Goal: Task Accomplishment & Management: Use online tool/utility

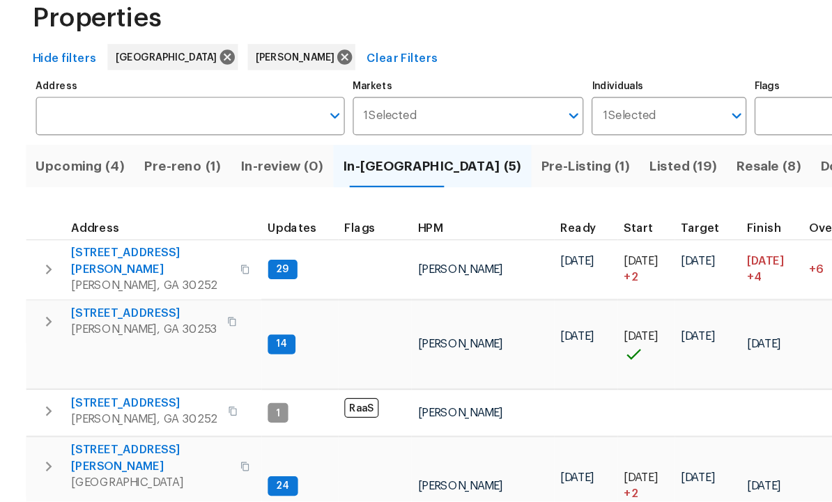
click at [555, 206] on span "Listed (19)" at bounding box center [584, 216] width 58 height 20
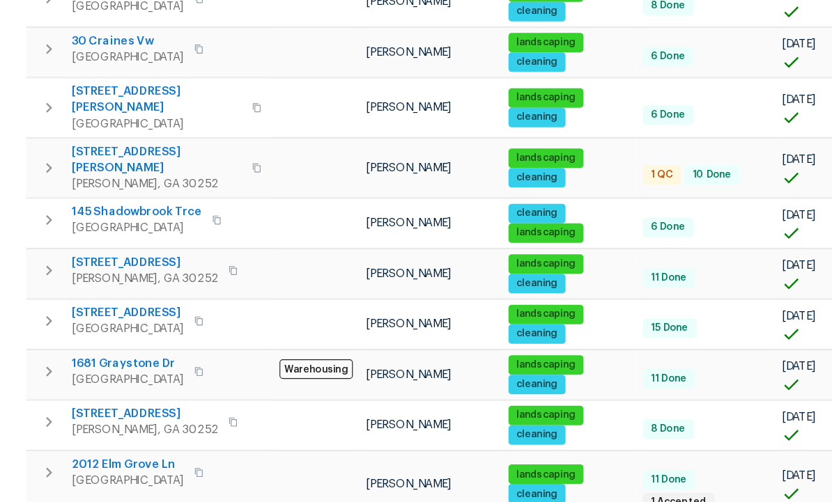
scroll to position [520, 0]
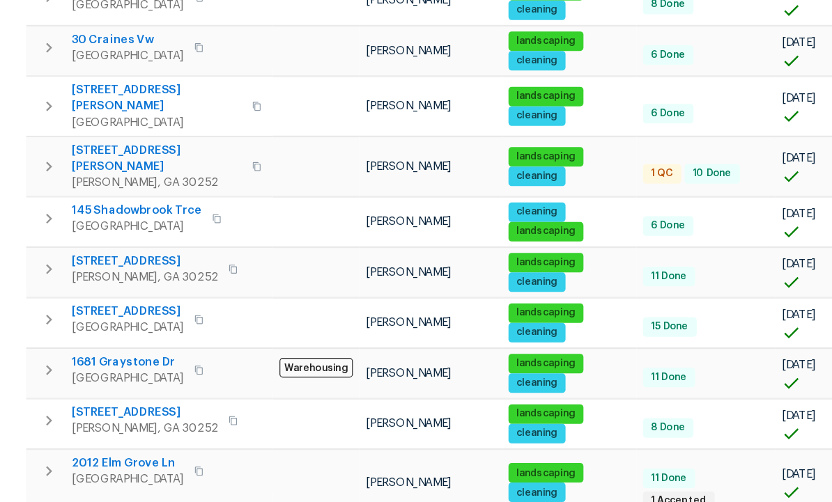
click at [278, 327] on td at bounding box center [270, 348] width 74 height 42
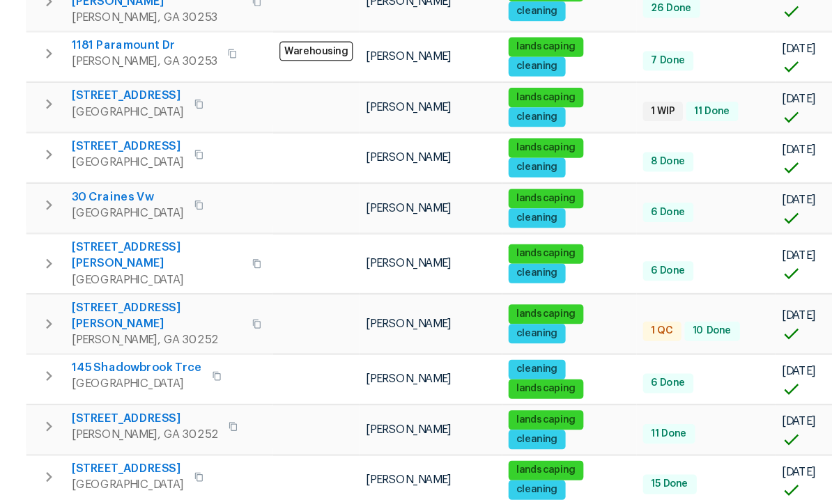
scroll to position [401, 0]
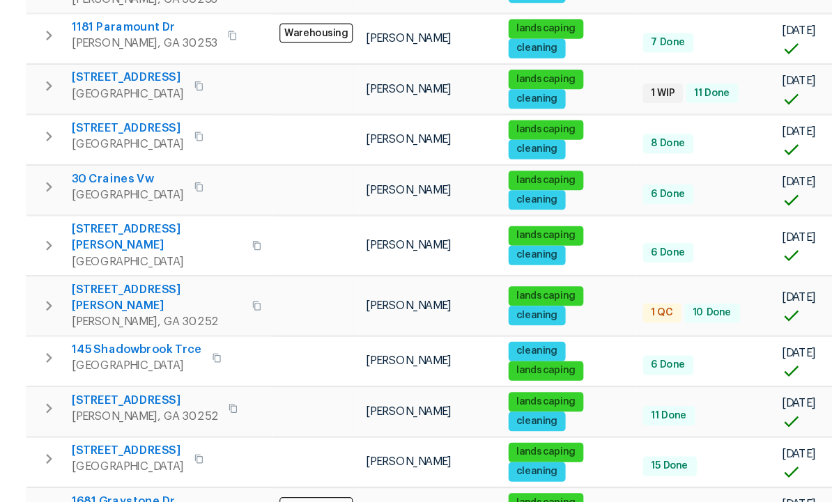
click at [121, 313] on span "[STREET_ADDRESS][PERSON_NAME]" at bounding box center [134, 327] width 146 height 28
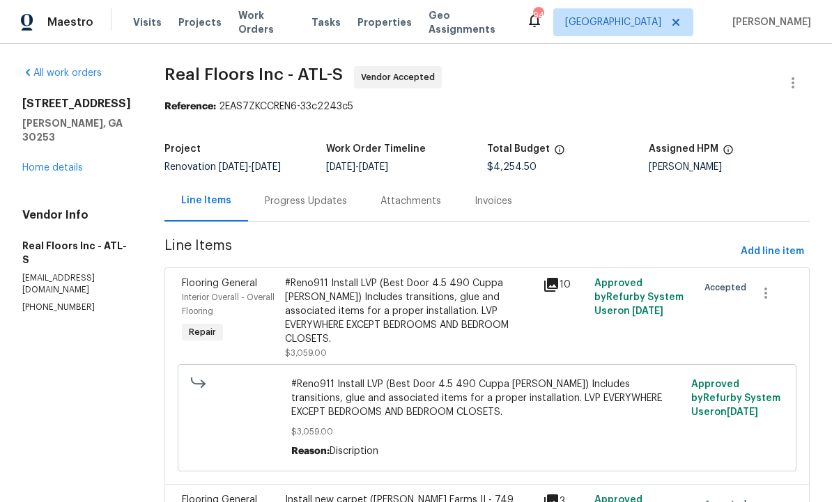
click at [321, 196] on div "Progress Updates" at bounding box center [306, 201] width 82 height 14
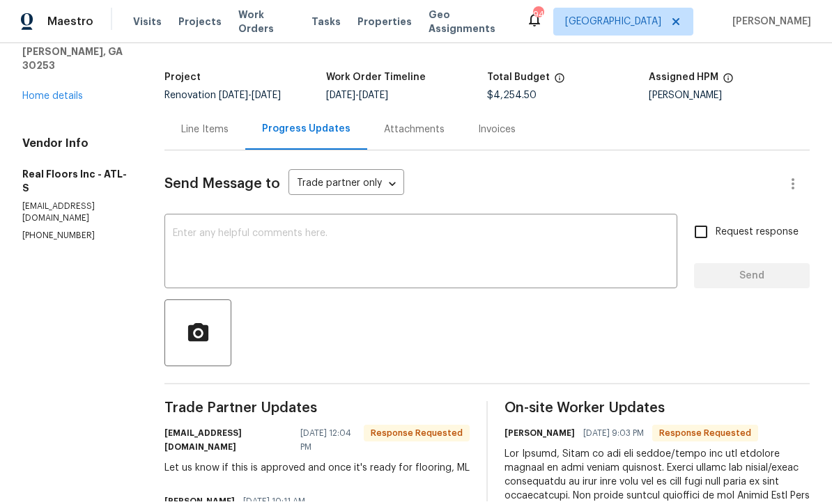
scroll to position [75, 0]
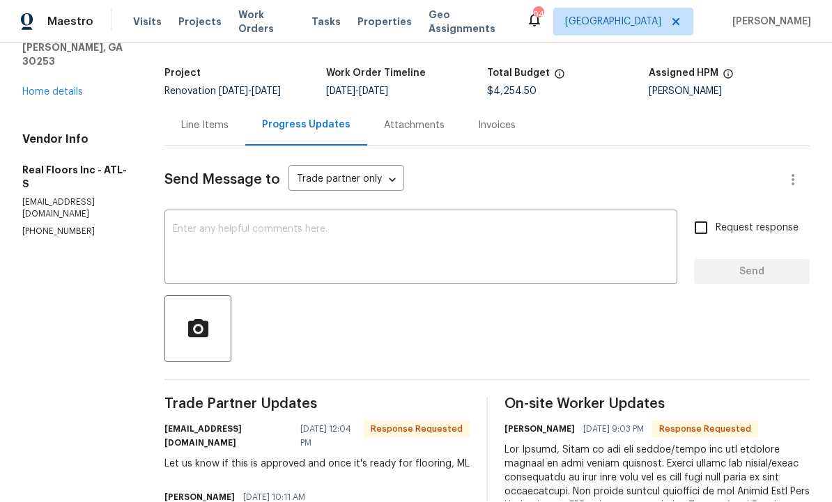
click at [209, 119] on div "Line Items" at bounding box center [204, 126] width 47 height 14
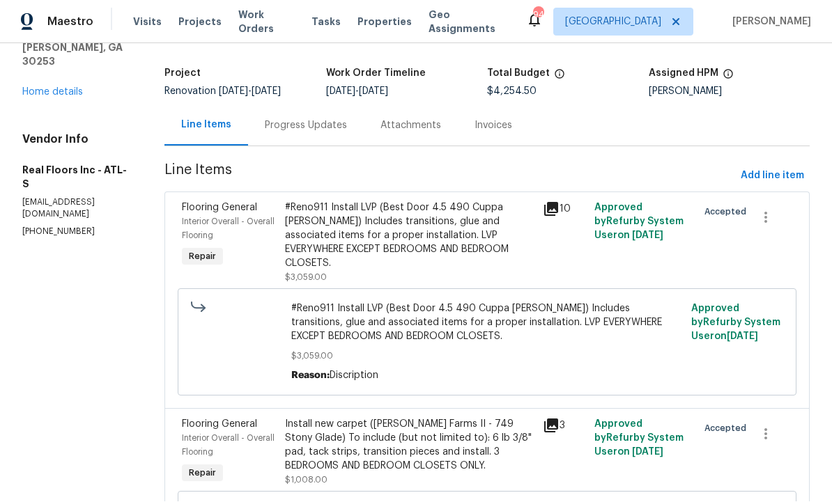
click at [304, 119] on div "Progress Updates" at bounding box center [306, 126] width 82 height 14
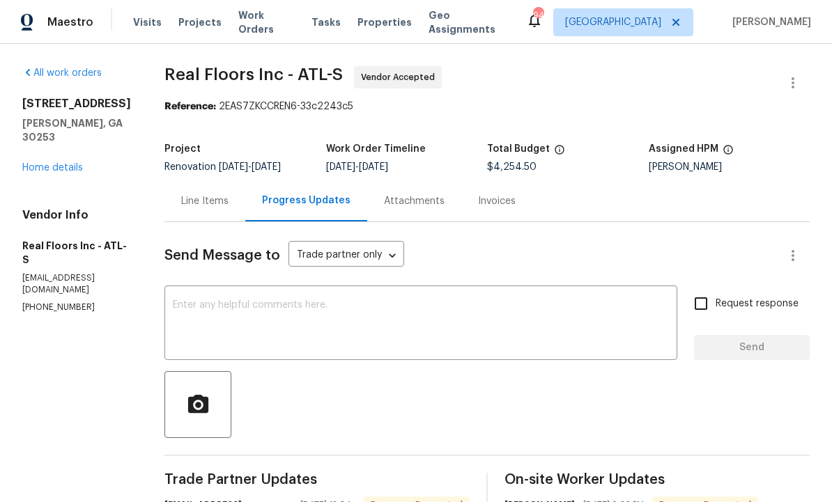
click at [205, 194] on div "Line Items" at bounding box center [204, 201] width 47 height 14
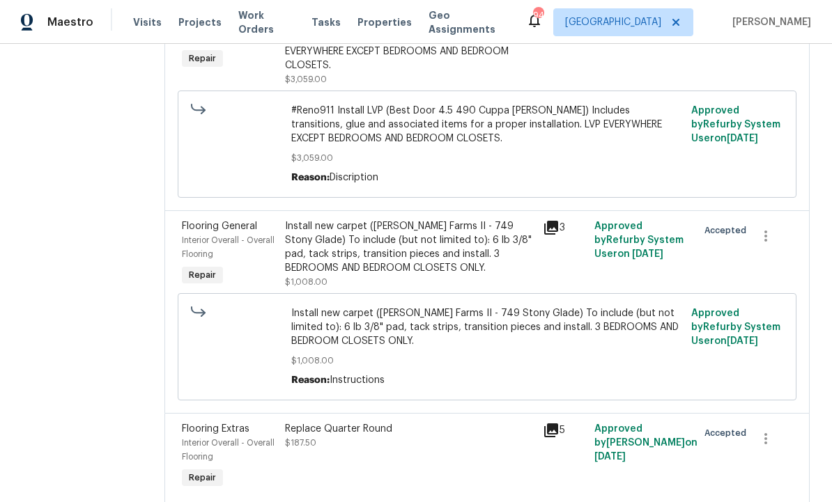
scroll to position [273, 0]
click at [371, 419] on div "Replace Quarter Round $187.50" at bounding box center [410, 458] width 258 height 78
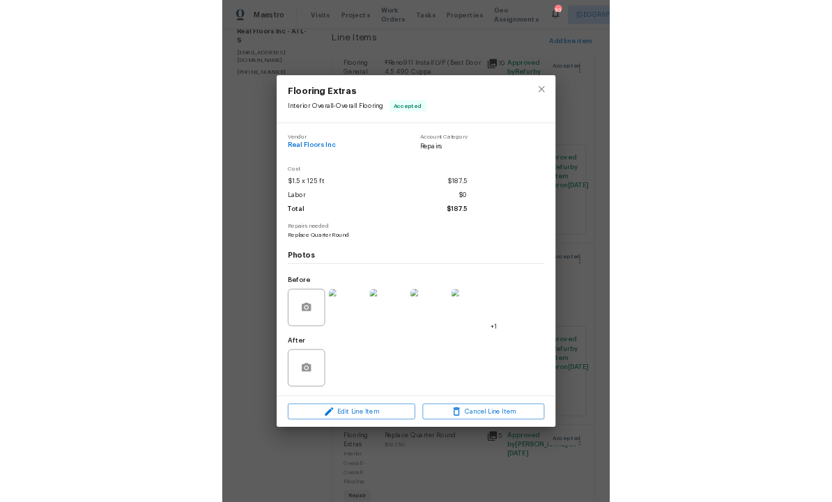
scroll to position [29, 0]
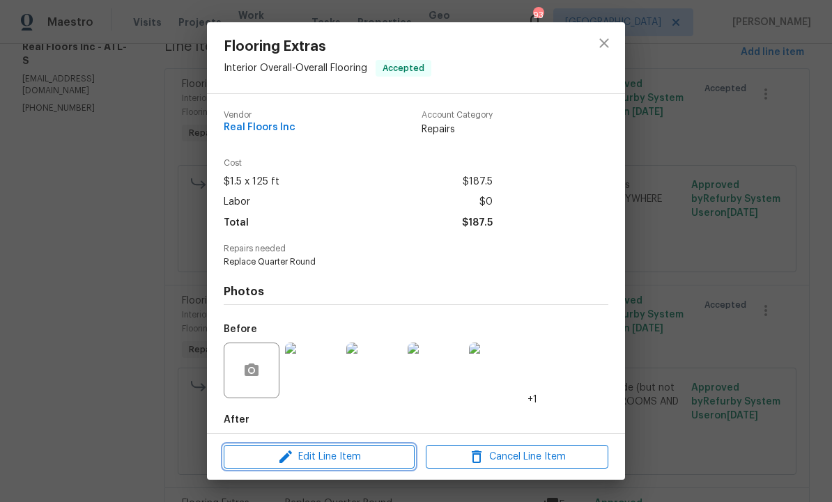
click at [346, 446] on button "Edit Line Item" at bounding box center [319, 457] width 191 height 24
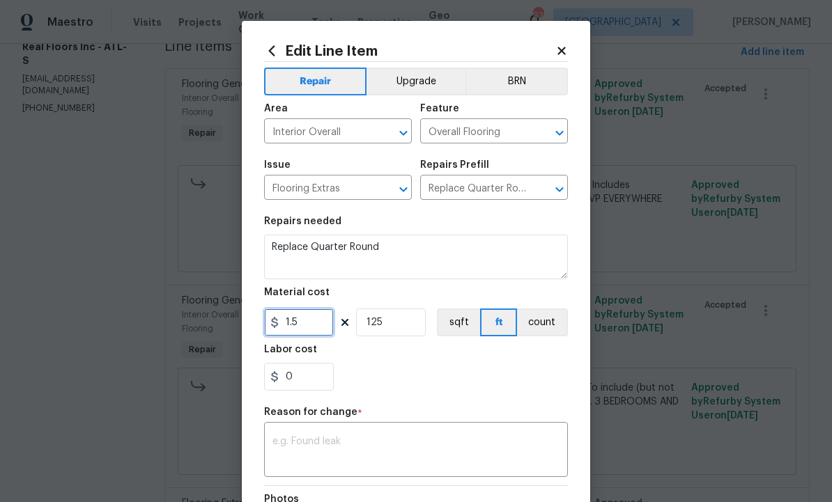
click at [320, 321] on input "1.5" at bounding box center [299, 323] width 70 height 28
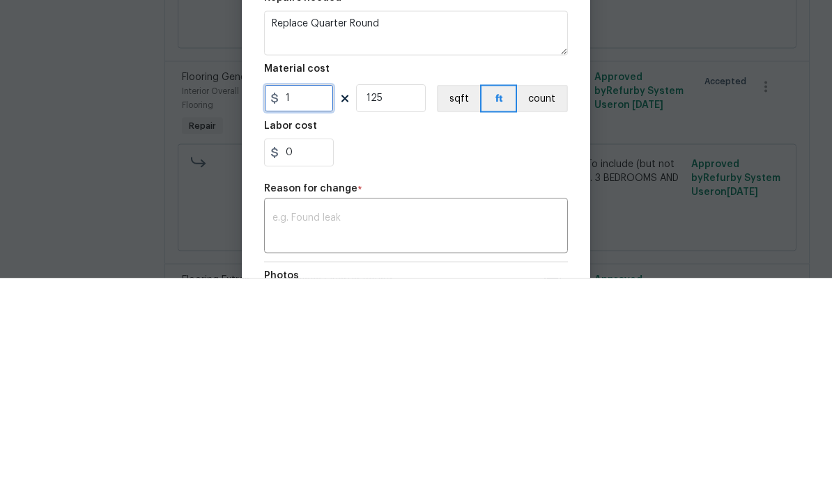
type input "0"
click at [386, 309] on input "125" at bounding box center [391, 323] width 70 height 28
type input "0"
click at [303, 309] on input "0" at bounding box center [299, 323] width 70 height 28
type input "36.85"
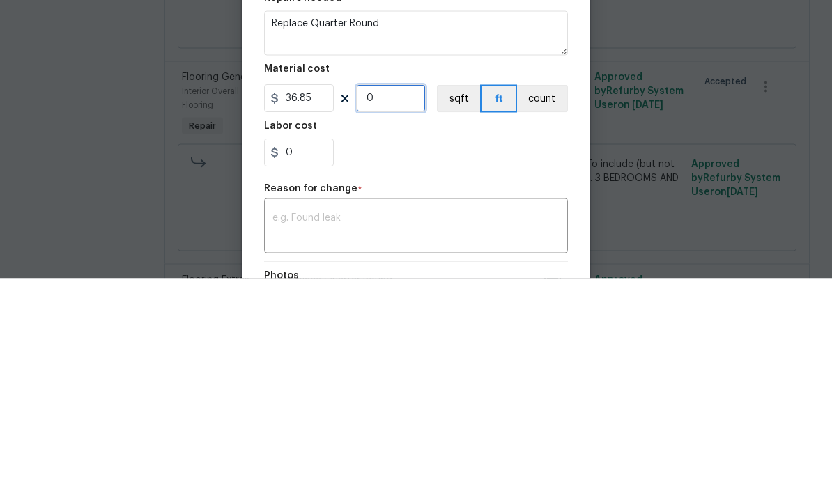
click at [396, 309] on input "0" at bounding box center [391, 323] width 70 height 28
type input "1"
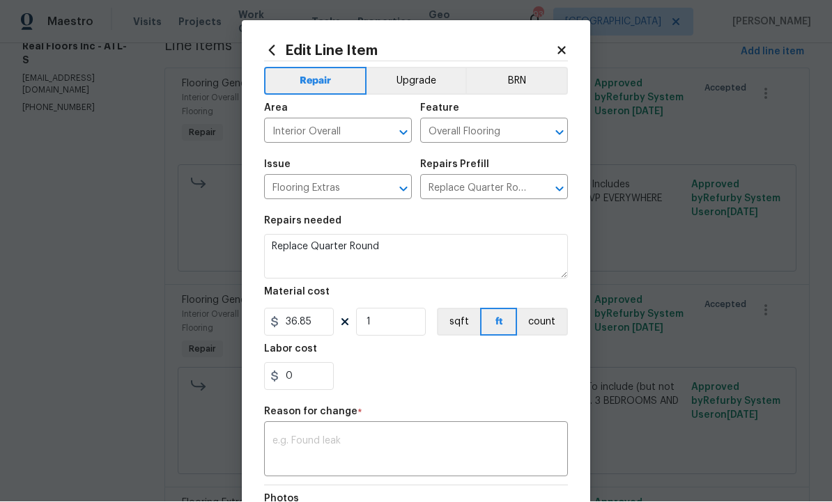
click at [369, 448] on textarea at bounding box center [415, 451] width 287 height 29
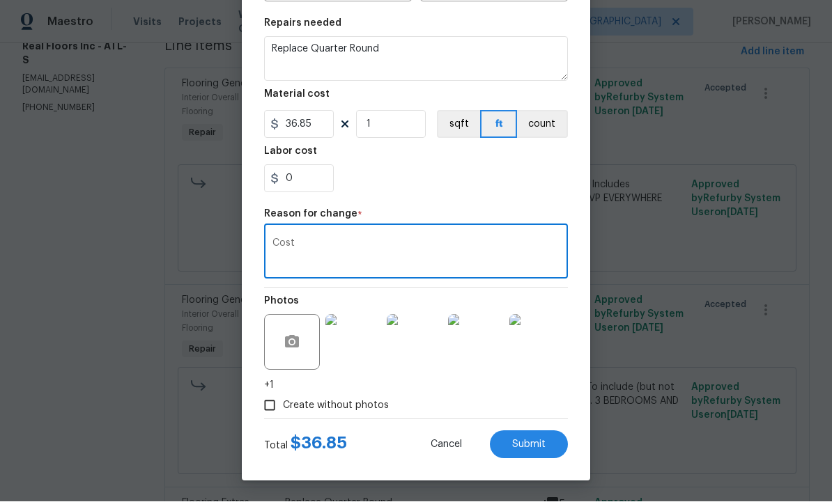
scroll to position [201, 0]
type textarea "Cost"
click at [529, 448] on span "Submit" at bounding box center [528, 445] width 33 height 10
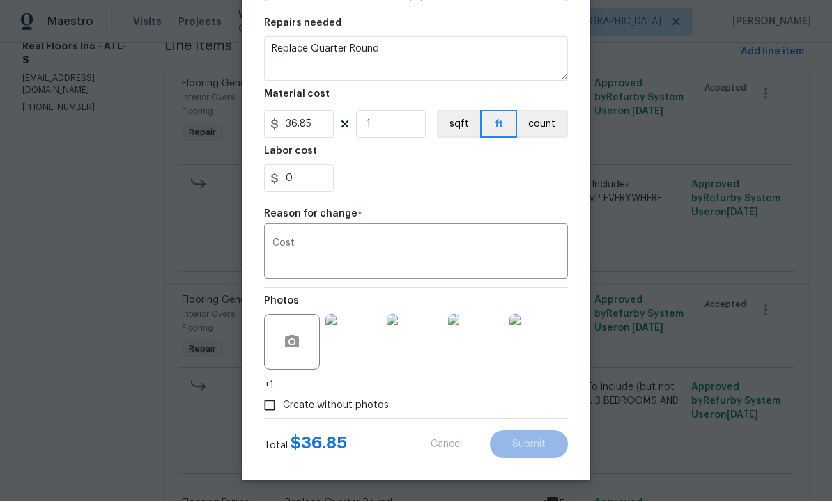
type input "125"
type input "1.5"
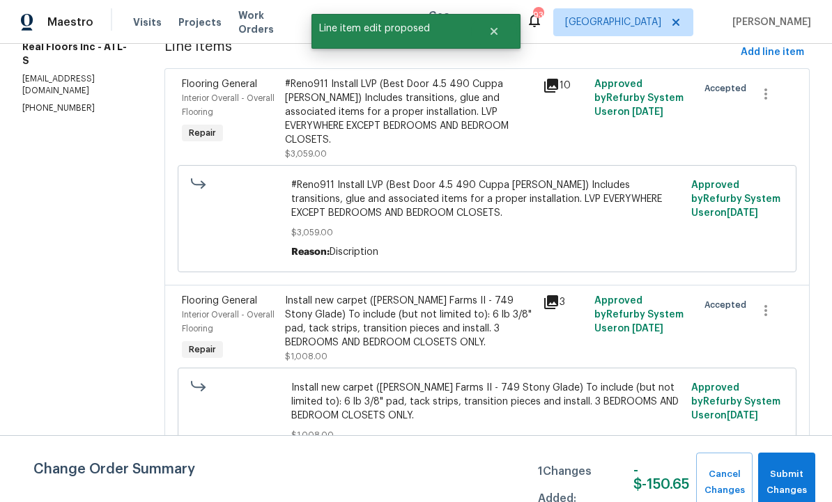
scroll to position [0, 0]
click at [784, 478] on span "Submit Changes" at bounding box center [786, 483] width 43 height 32
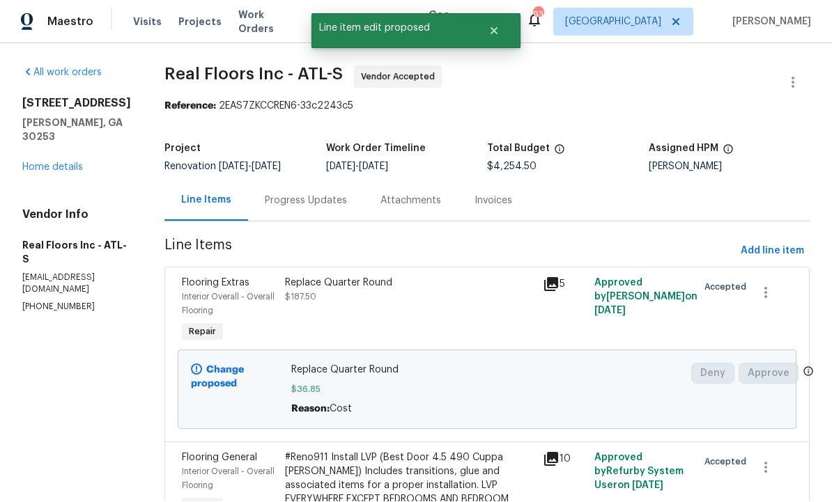
scroll to position [1, 0]
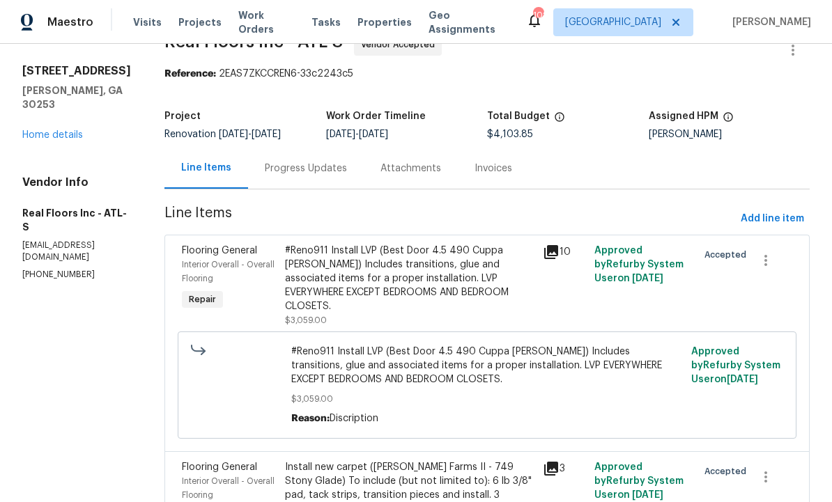
scroll to position [34, 0]
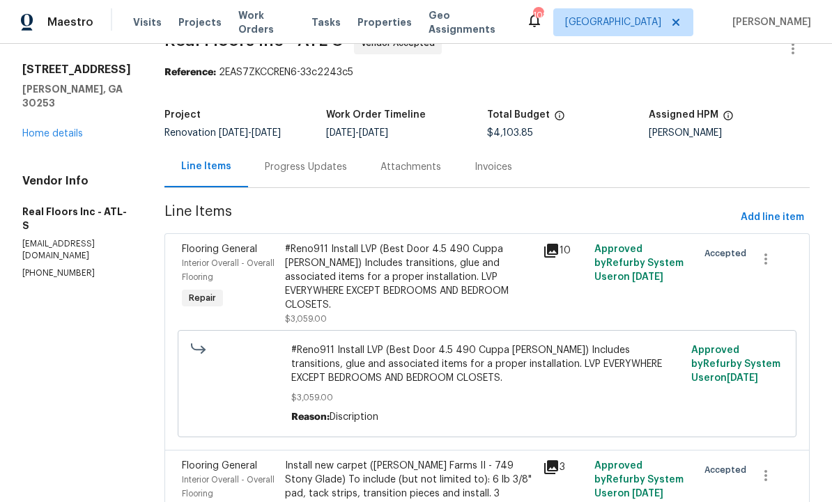
click at [313, 171] on div "Progress Updates" at bounding box center [306, 167] width 82 height 14
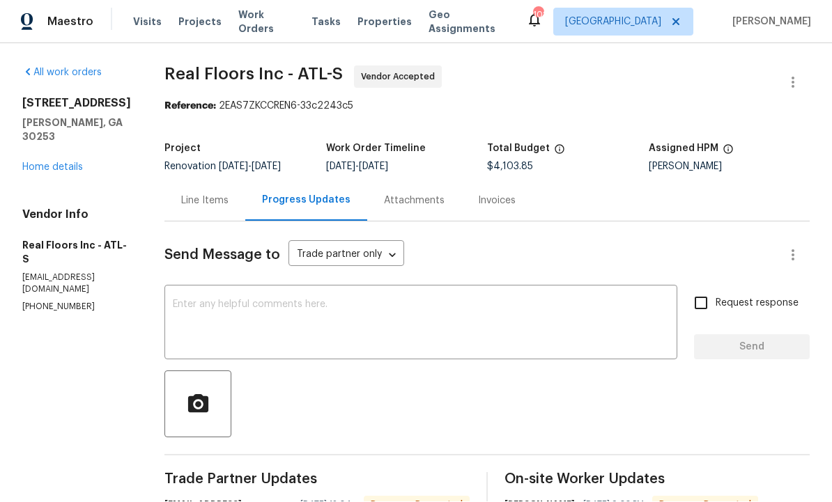
click at [307, 320] on textarea at bounding box center [421, 324] width 496 height 49
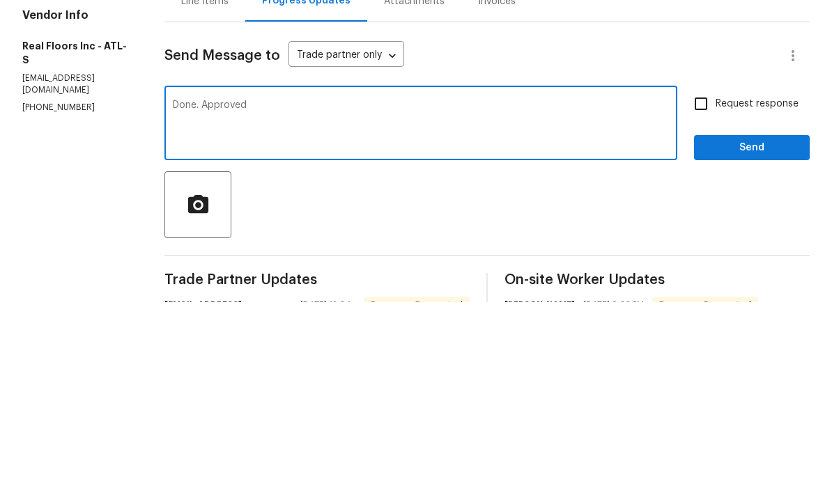
type textarea "Done. Approved"
click at [704, 289] on input "Request response" at bounding box center [700, 303] width 29 height 29
checkbox input "true"
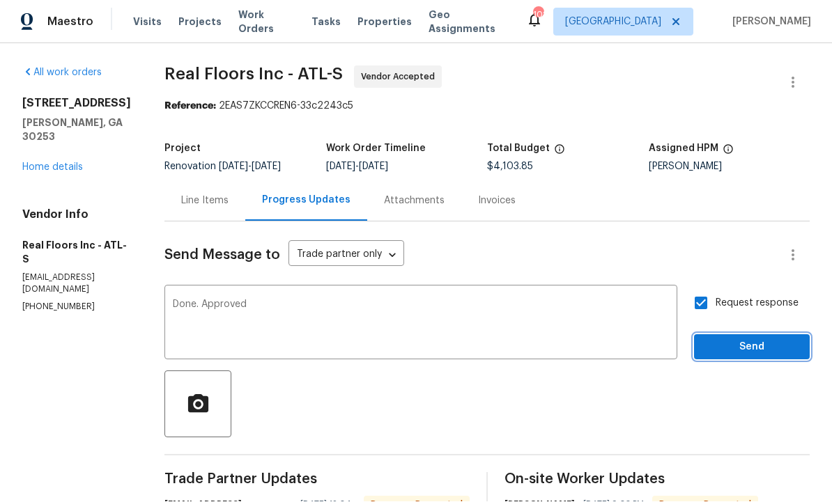
click at [743, 338] on button "Send" at bounding box center [752, 348] width 116 height 26
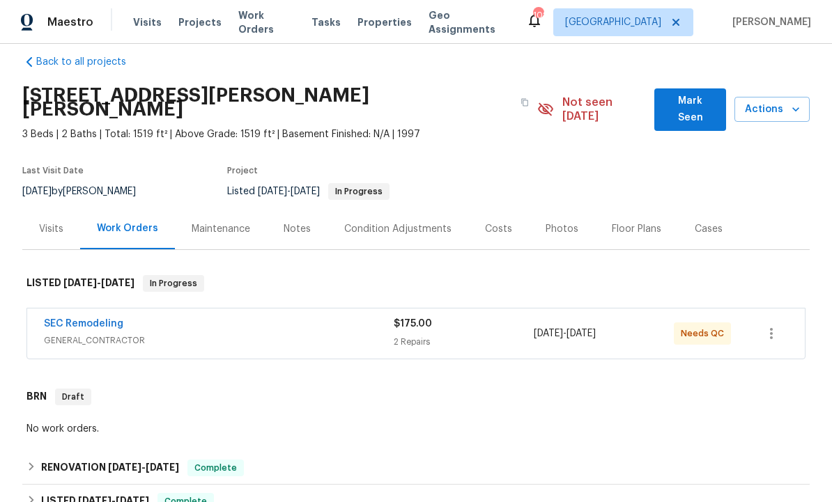
scroll to position [31, 0]
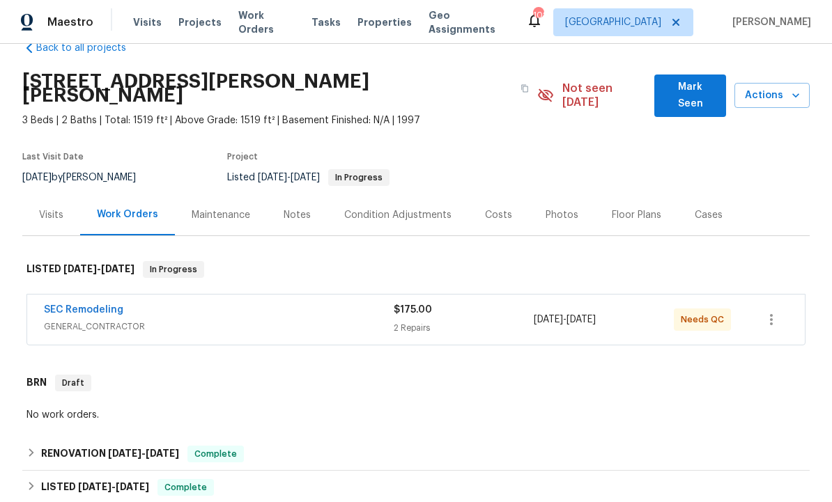
click at [107, 305] on link "SEC Remodeling" at bounding box center [83, 310] width 79 height 10
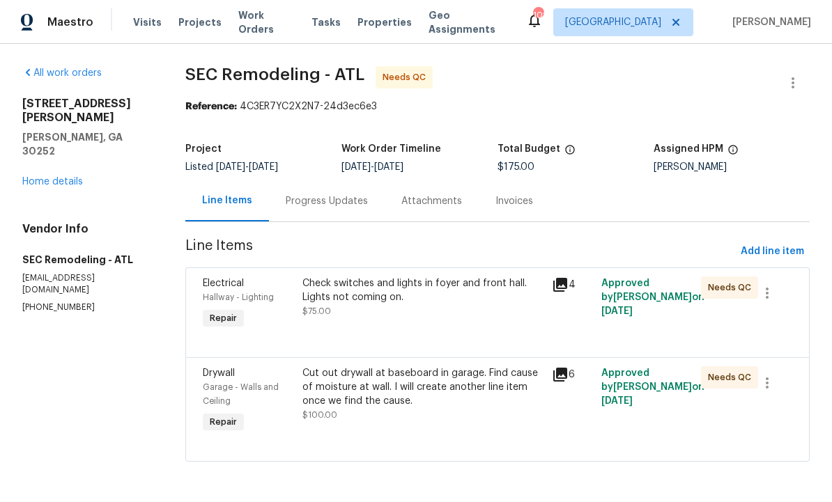
click at [419, 321] on div "Check switches and lights in foyer and front hall. Lights not coming on. $75.00" at bounding box center [422, 304] width 249 height 64
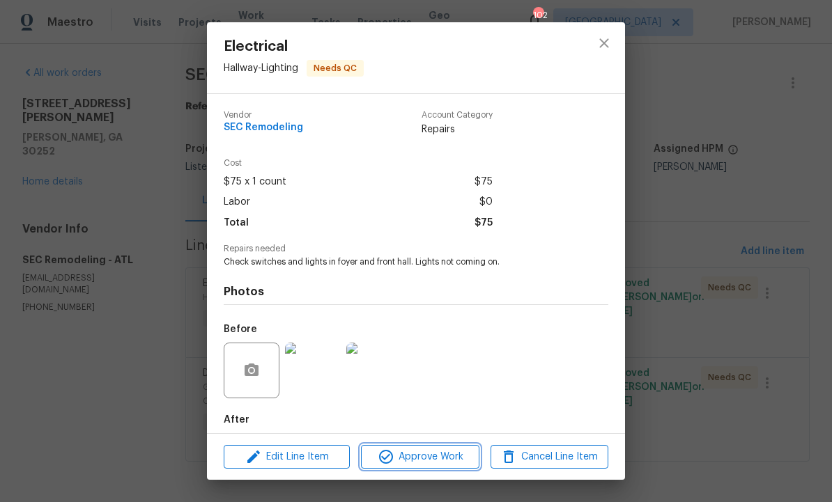
click at [417, 454] on span "Approve Work" at bounding box center [419, 457] width 109 height 17
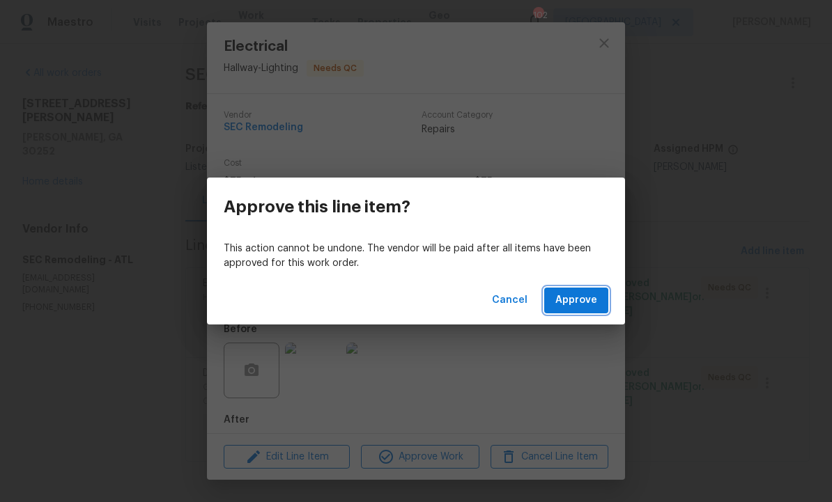
click at [577, 300] on span "Approve" at bounding box center [576, 300] width 42 height 17
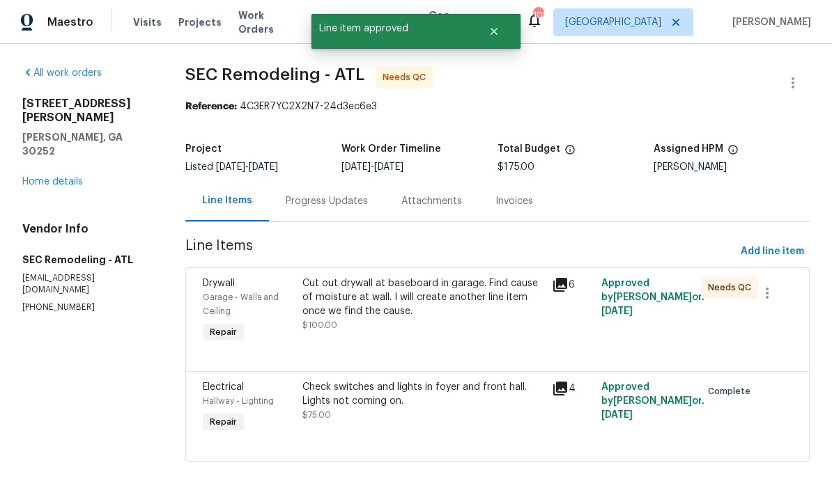
click at [432, 336] on div "Cut out drywall at baseboard in garage. Find cause of moisture at wall. I will …" at bounding box center [422, 311] width 249 height 78
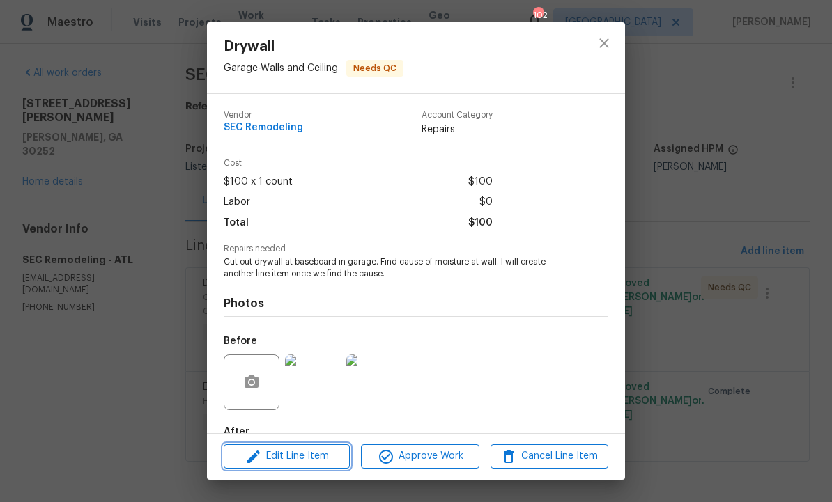
click at [307, 457] on span "Edit Line Item" at bounding box center [287, 456] width 118 height 17
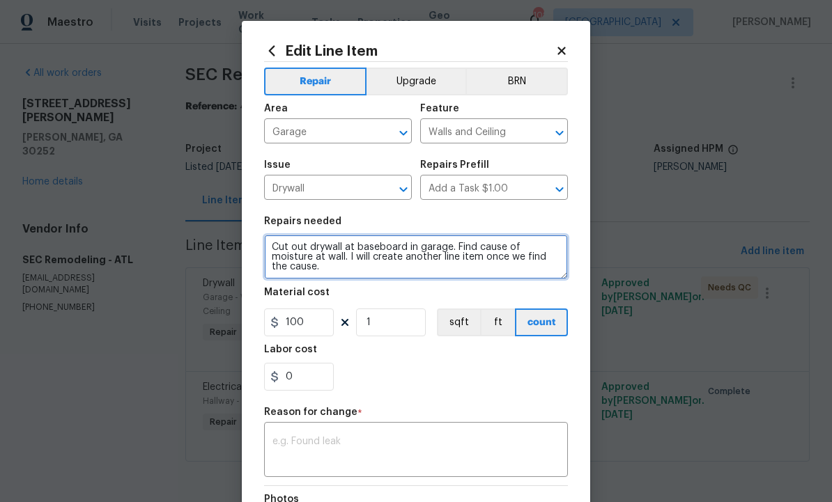
click at [563, 259] on textarea "Cut out drywall at baseboard in garage. Find cause of moisture at wall. I will …" at bounding box center [416, 257] width 304 height 45
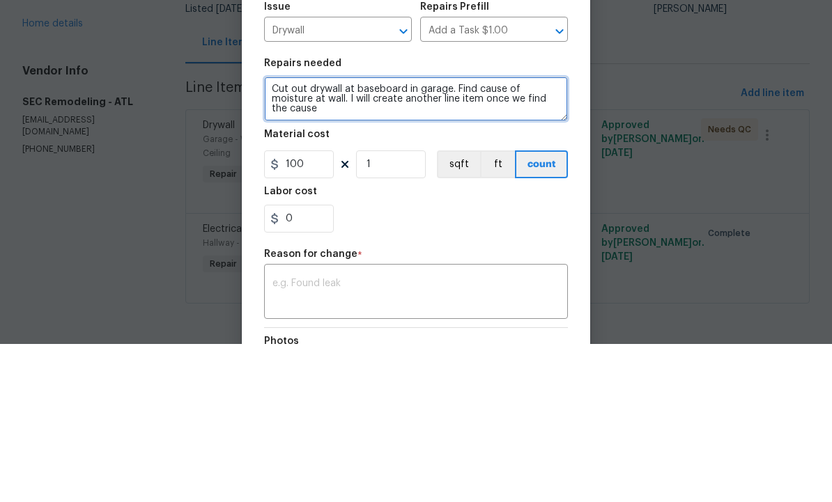
type textarea "Cut out drywall at baseboard in garage. Find cause of moisture at wall. I will …"
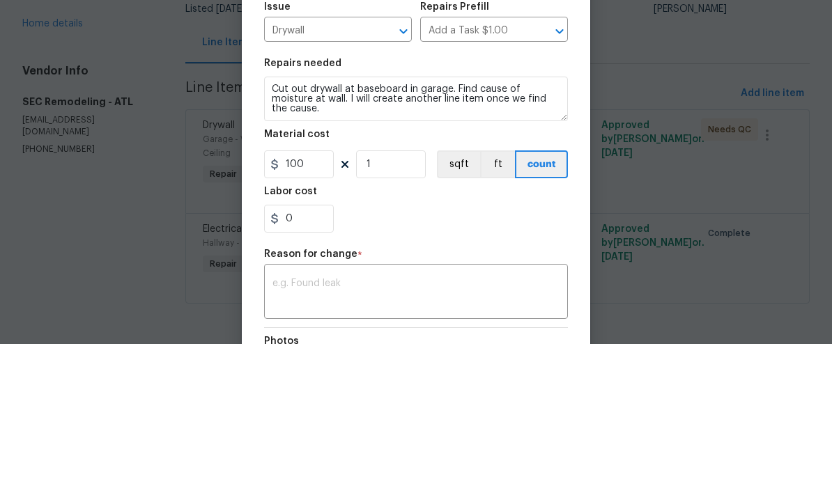
scroll to position [1, 0]
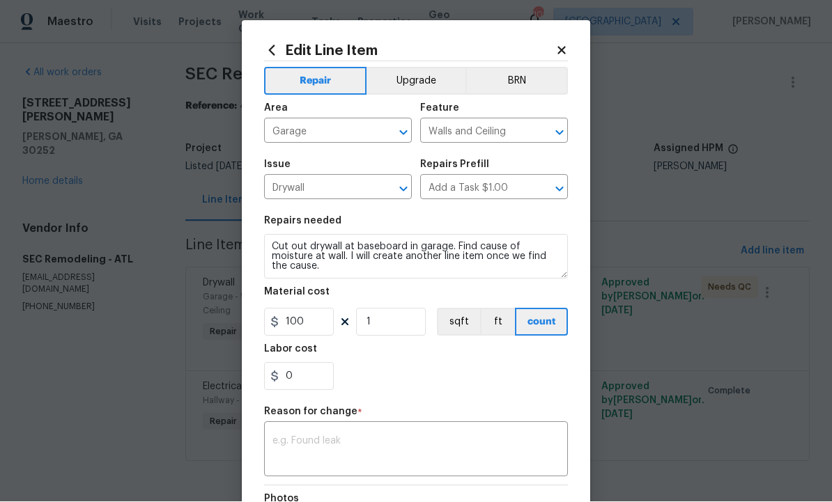
click at [389, 446] on textarea at bounding box center [415, 451] width 287 height 29
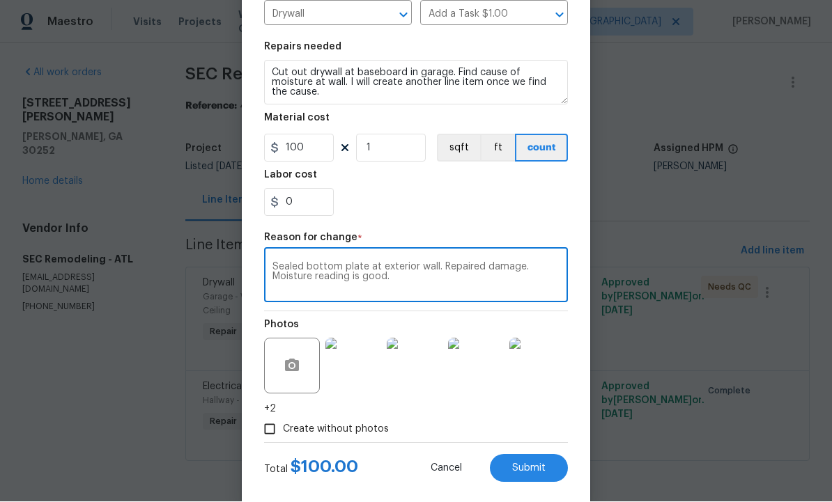
scroll to position [180, 0]
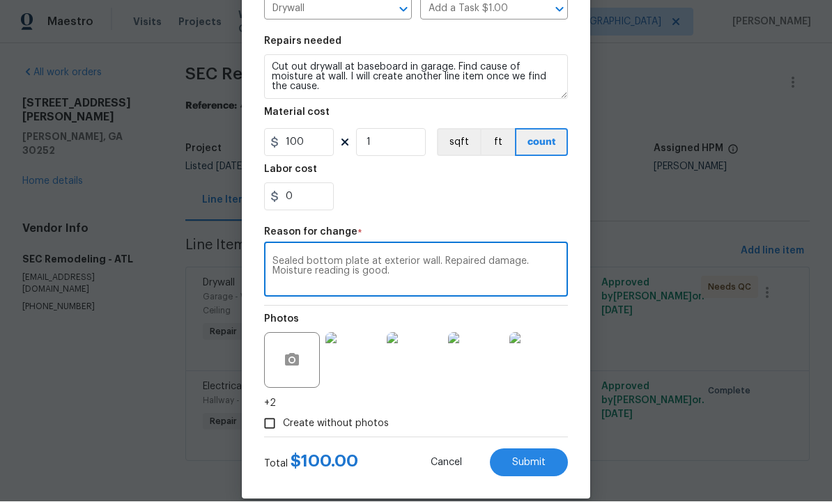
type textarea "Sealed bottom plate at exterior wall. Repaired damage. Moisture reading is good."
click at [356, 365] on img at bounding box center [353, 361] width 56 height 56
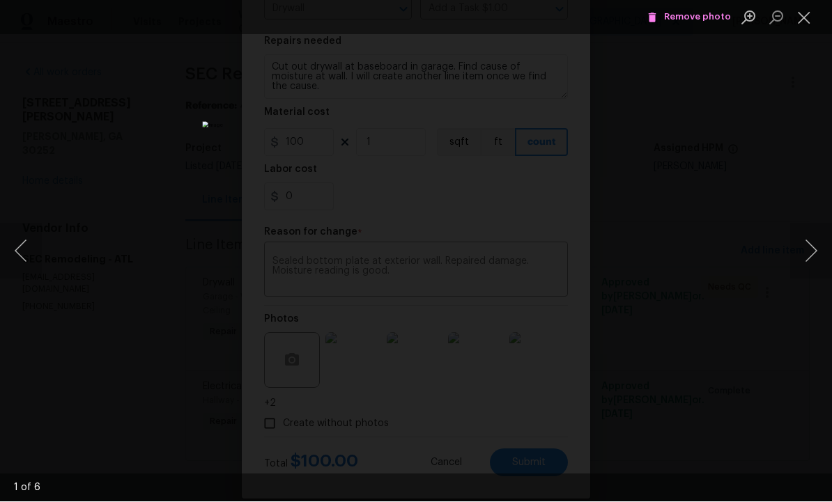
click at [805, 265] on button "Next image" at bounding box center [811, 252] width 42 height 56
click at [812, 258] on button "Next image" at bounding box center [811, 252] width 42 height 56
click at [811, 258] on button "Next image" at bounding box center [811, 252] width 42 height 56
click at [805, 243] on button "Next image" at bounding box center [811, 252] width 42 height 56
click at [801, 245] on button "Next image" at bounding box center [811, 252] width 42 height 56
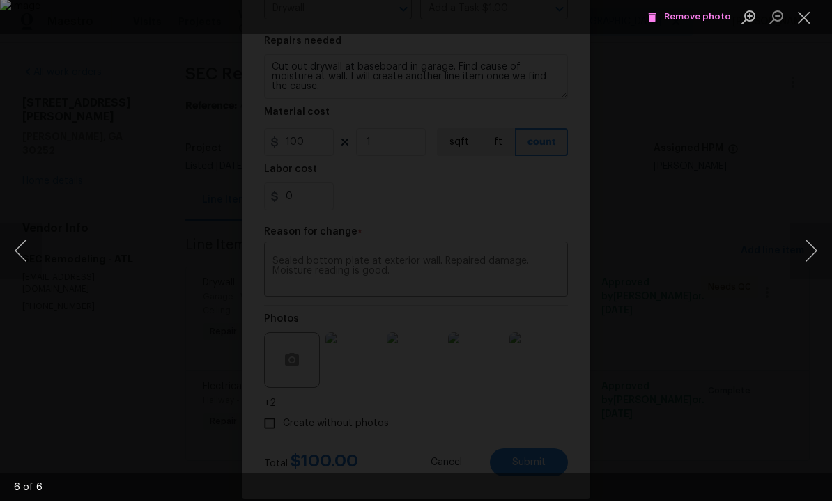
click at [798, 245] on button "Next image" at bounding box center [811, 252] width 42 height 56
click at [803, 236] on button "Next image" at bounding box center [811, 252] width 42 height 56
click at [802, 242] on button "Next image" at bounding box center [811, 252] width 42 height 56
click at [802, 257] on button "Next image" at bounding box center [811, 252] width 42 height 56
click at [796, 17] on button "Close lightbox" at bounding box center [804, 18] width 28 height 24
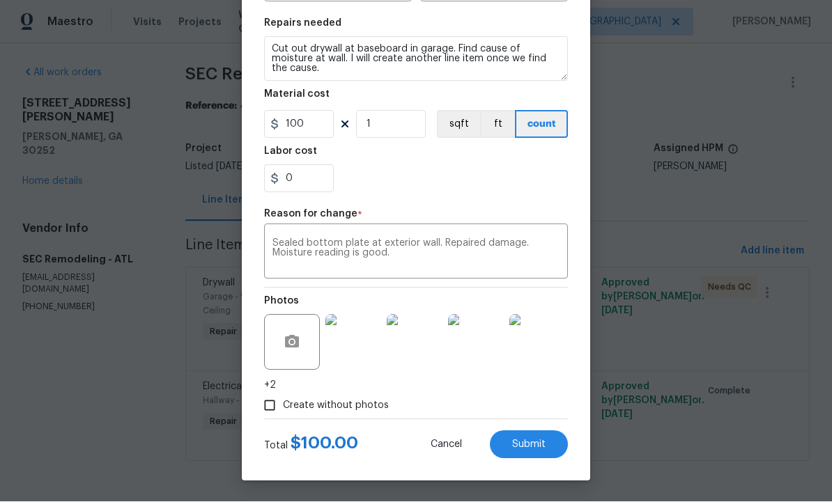
scroll to position [201, 0]
click at [281, 337] on button "button" at bounding box center [291, 342] width 33 height 33
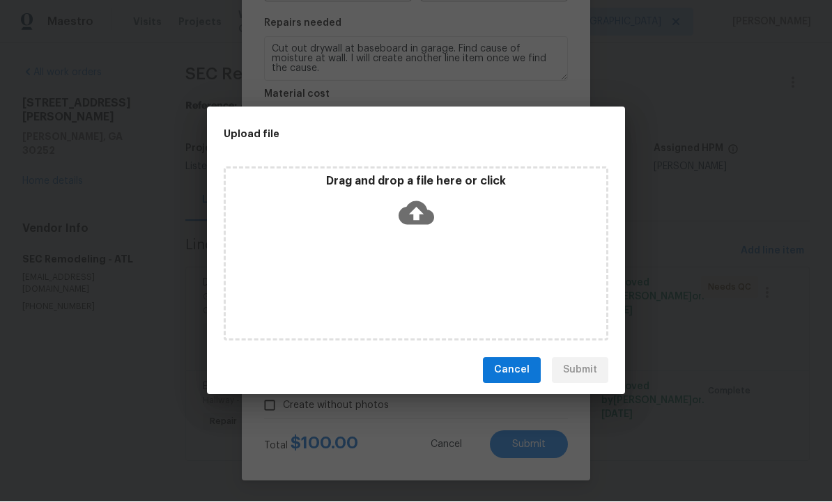
click at [513, 369] on span "Cancel" at bounding box center [512, 370] width 36 height 17
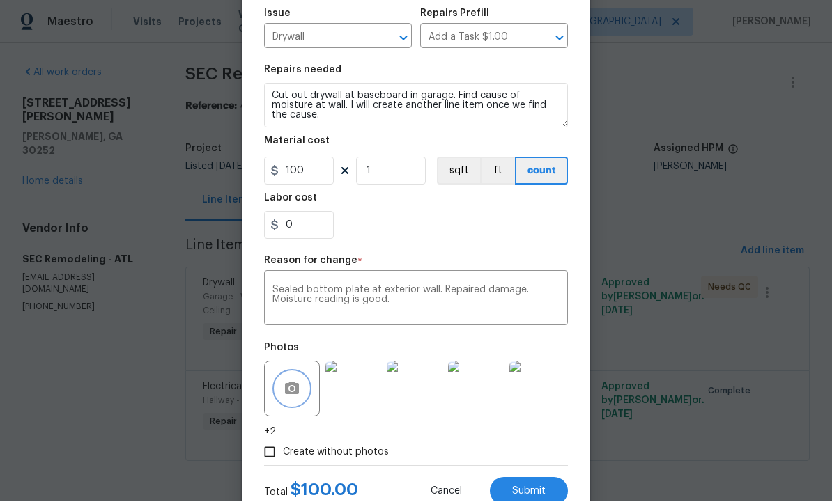
scroll to position [152, 0]
click at [318, 172] on input "100" at bounding box center [299, 171] width 70 height 28
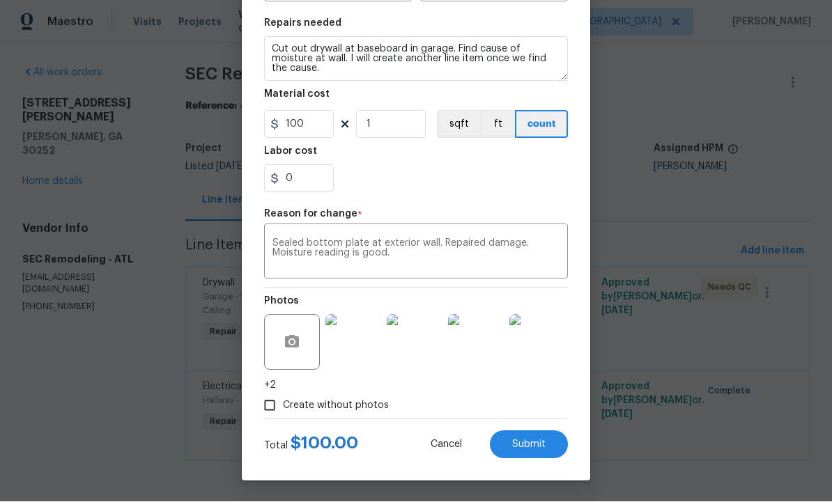
scroll to position [201, 0]
click at [312, 123] on input "100" at bounding box center [299, 125] width 70 height 28
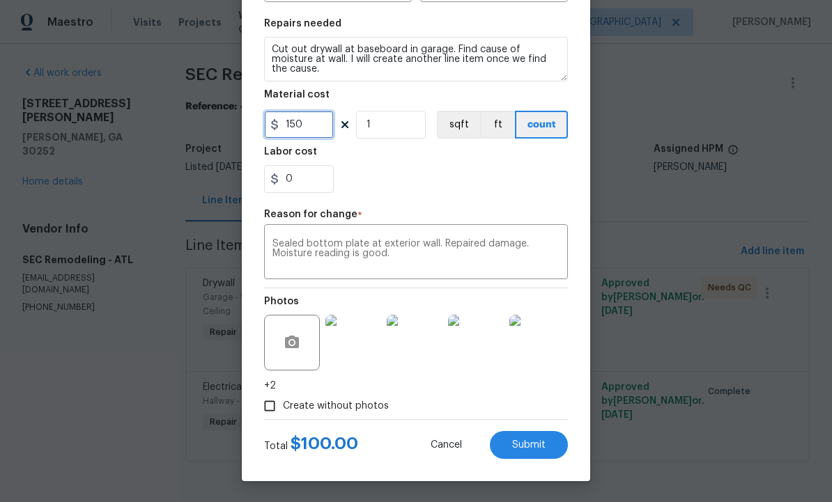
type input "150"
click at [527, 440] on span "Submit" at bounding box center [528, 445] width 33 height 10
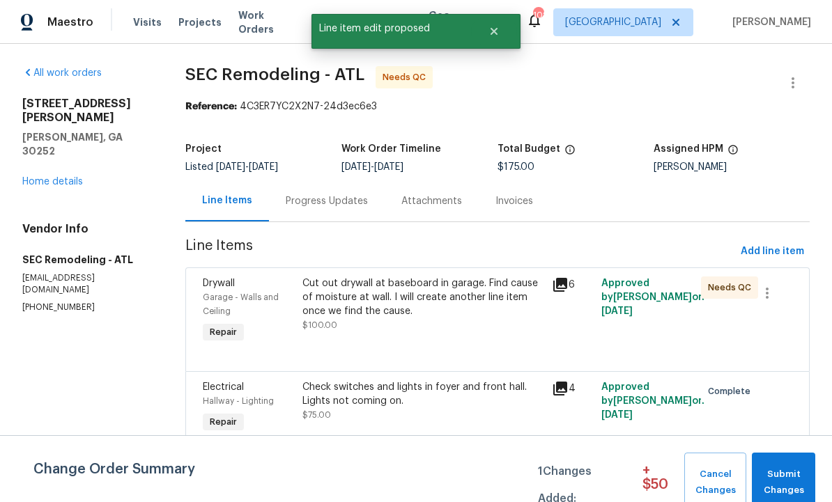
scroll to position [0, 0]
click at [785, 477] on span "Submit Changes" at bounding box center [783, 483] width 49 height 32
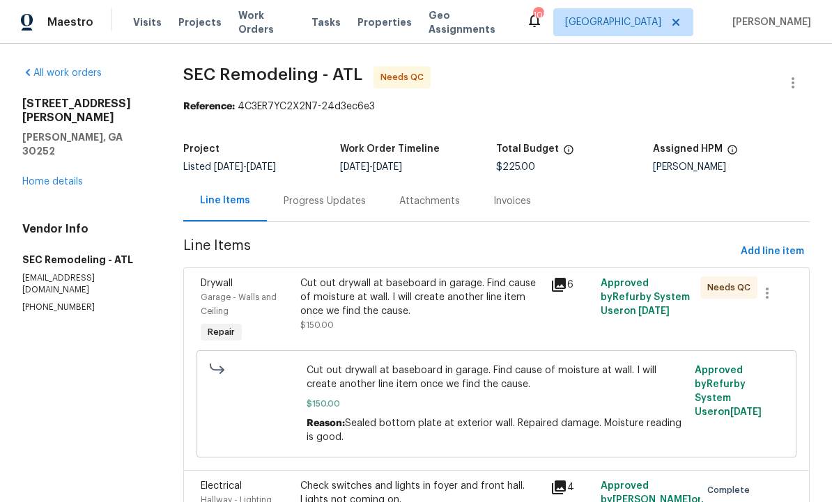
click at [394, 313] on div "Cut out drywall at baseboard in garage. Find cause of moisture at wall. I will …" at bounding box center [421, 298] width 242 height 42
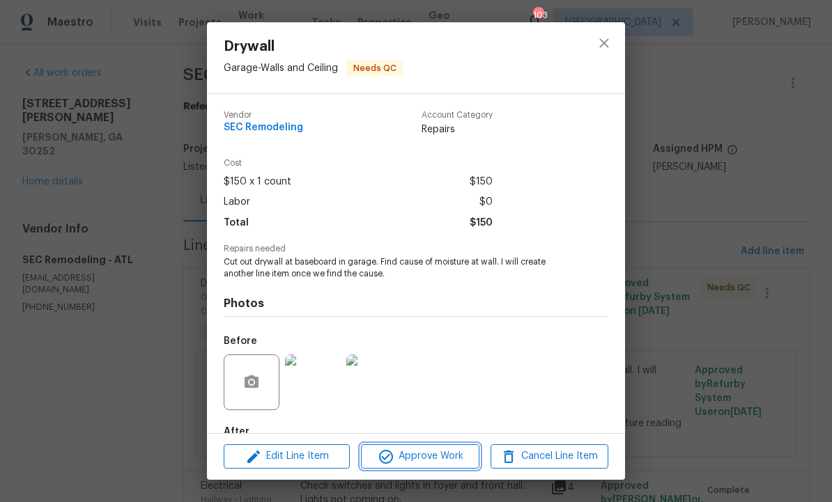
click at [434, 457] on span "Approve Work" at bounding box center [419, 456] width 109 height 17
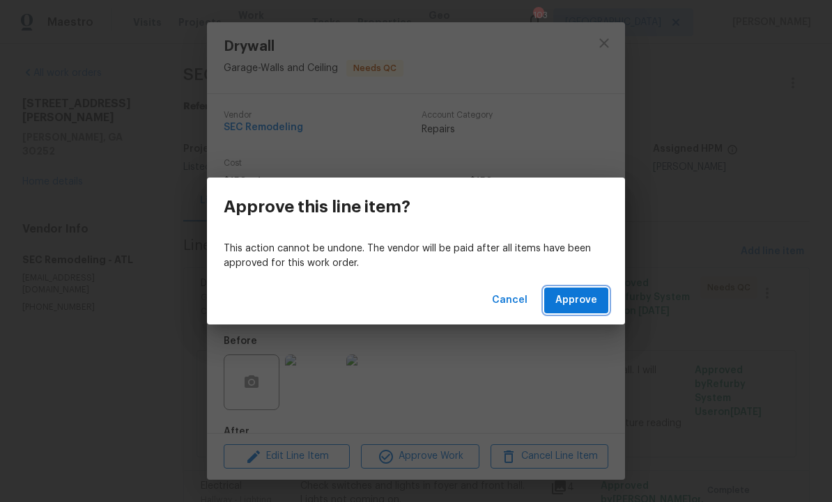
click at [584, 295] on span "Approve" at bounding box center [576, 300] width 42 height 17
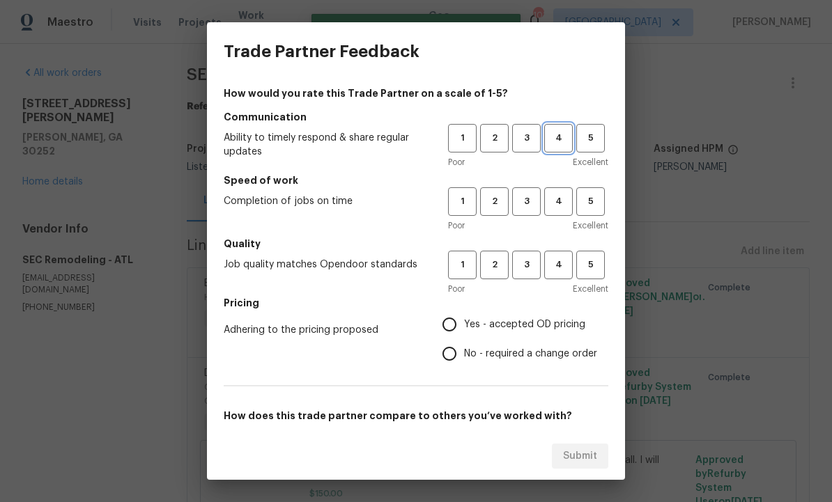
click at [561, 133] on span "4" at bounding box center [558, 138] width 26 height 16
click at [563, 194] on span "4" at bounding box center [558, 202] width 26 height 16
click at [562, 271] on span "4" at bounding box center [558, 265] width 26 height 16
click at [452, 323] on input "Yes - accepted OD pricing" at bounding box center [449, 324] width 29 height 29
radio input "true"
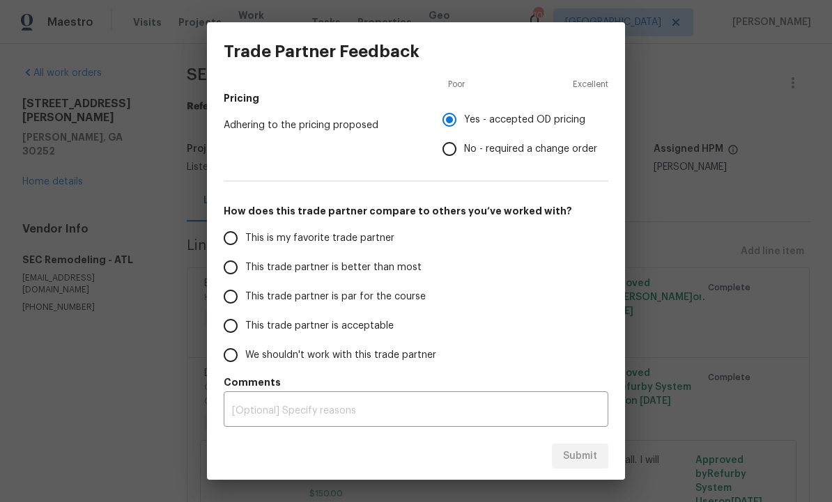
scroll to position [205, 0]
click at [232, 263] on input "This trade partner is better than most" at bounding box center [230, 267] width 29 height 29
click at [575, 451] on span "Submit" at bounding box center [580, 456] width 34 height 17
radio input "true"
radio input "false"
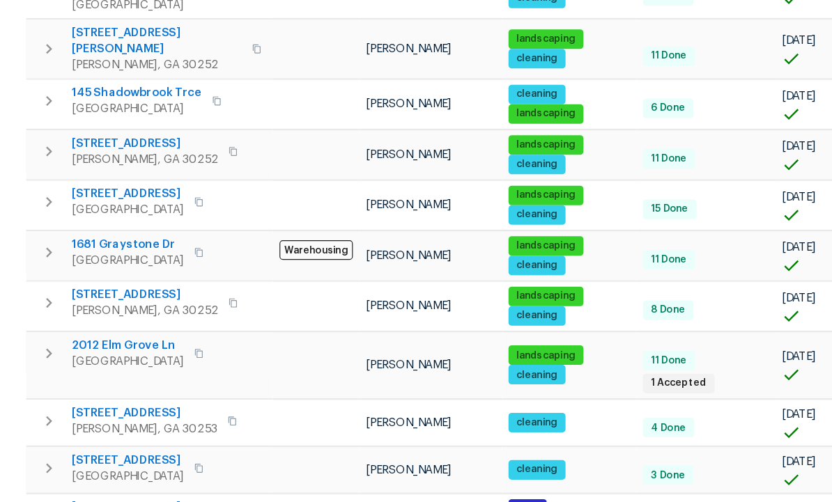
scroll to position [621, 0]
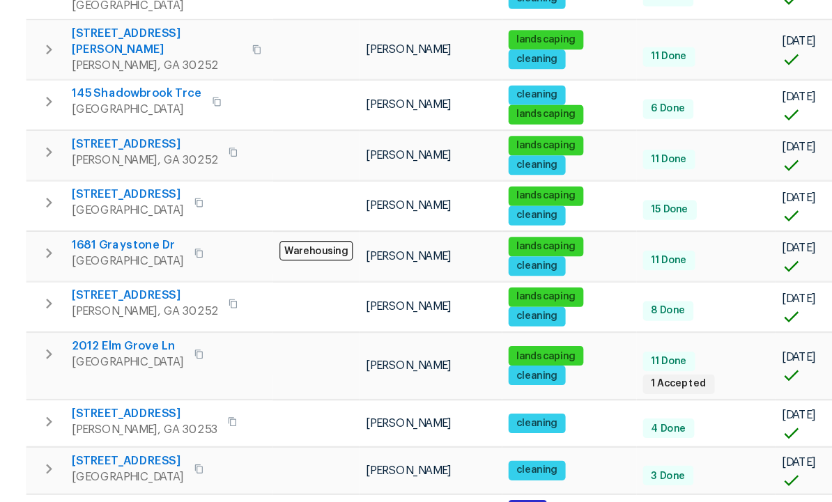
click at [100, 375] on span "[GEOGRAPHIC_DATA]" at bounding box center [109, 382] width 96 height 14
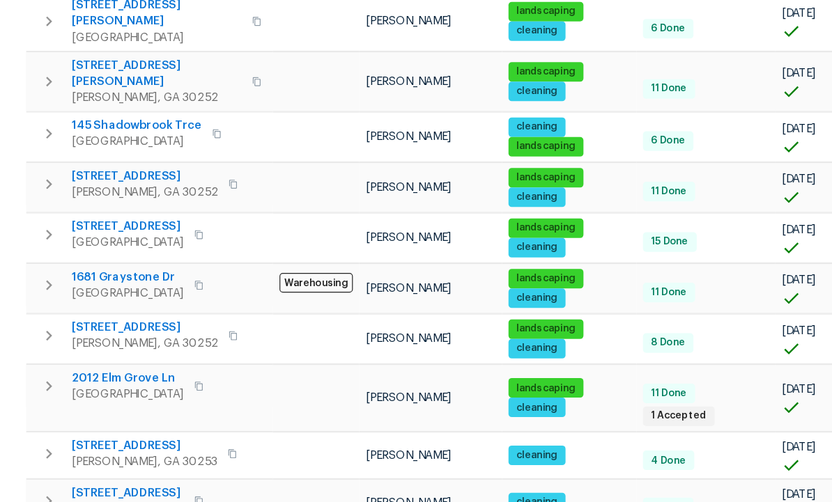
scroll to position [587, 0]
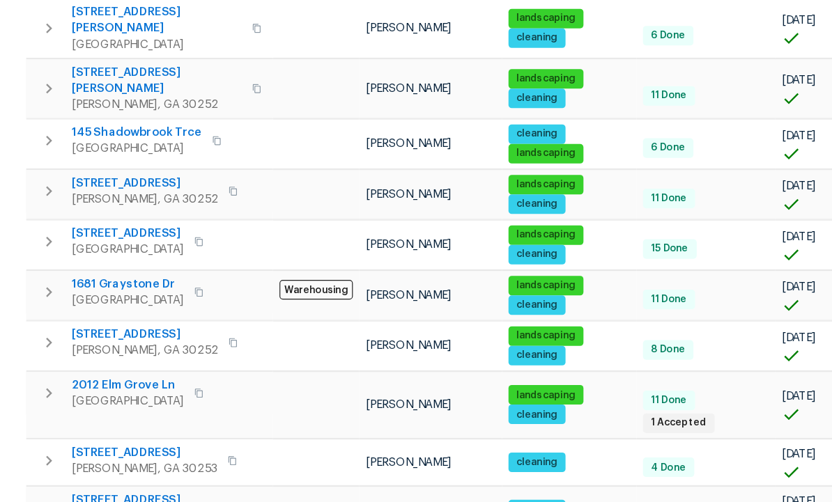
click at [118, 395] on span "2012 Elm Grove Ln" at bounding box center [109, 402] width 96 height 14
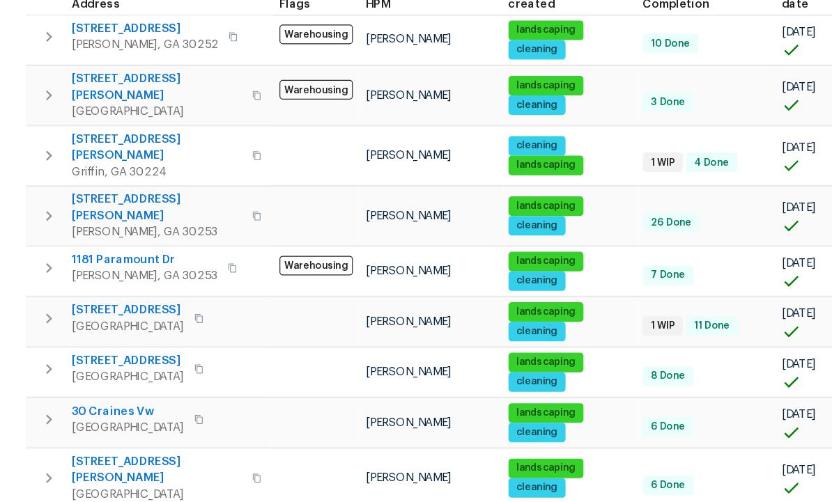
scroll to position [222, 0]
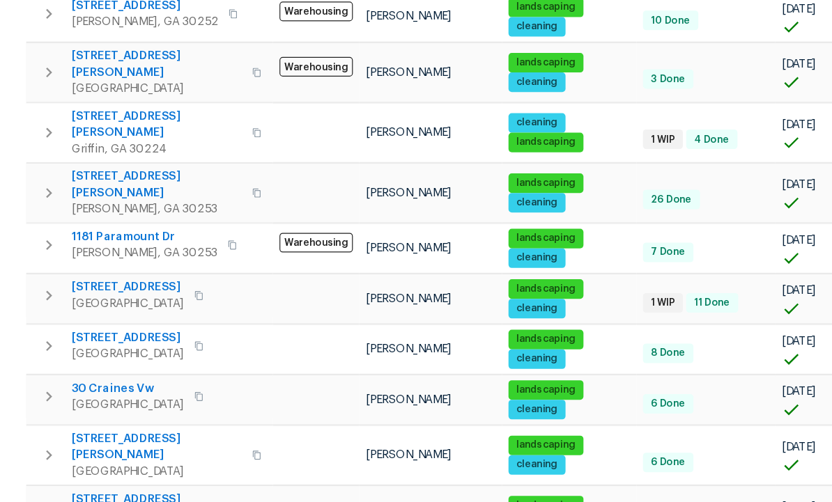
click at [87, 165] on span "[STREET_ADDRESS][PERSON_NAME]" at bounding box center [134, 179] width 146 height 28
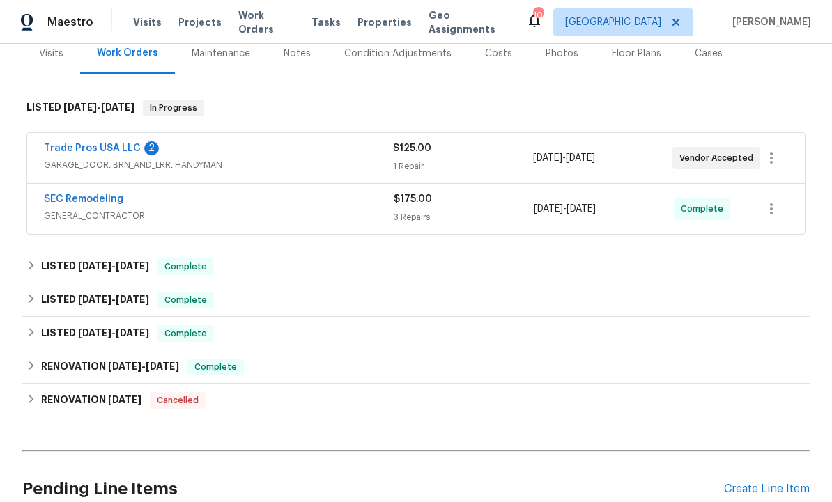
scroll to position [167, 0]
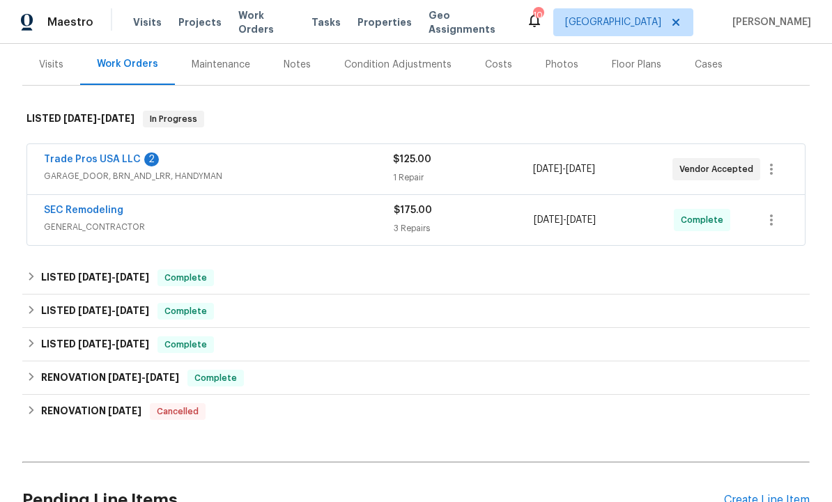
click at [120, 155] on link "Trade Pros USA LLC" at bounding box center [92, 160] width 97 height 10
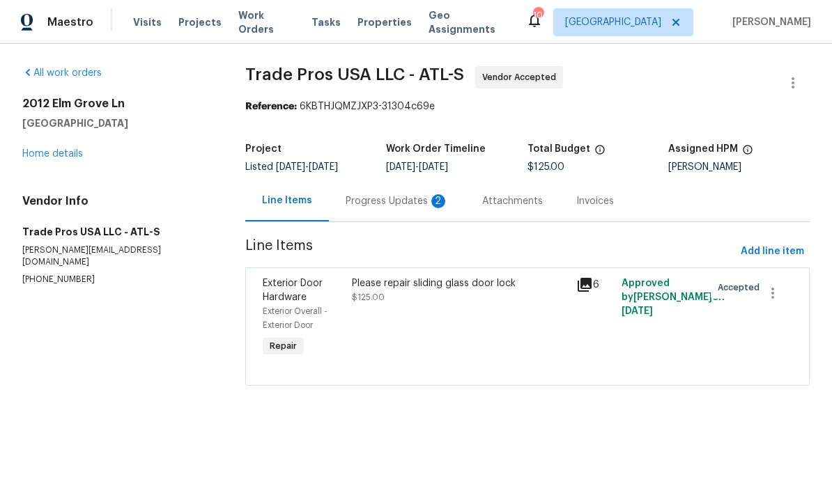
click at [397, 200] on div "Progress Updates 2" at bounding box center [397, 201] width 103 height 14
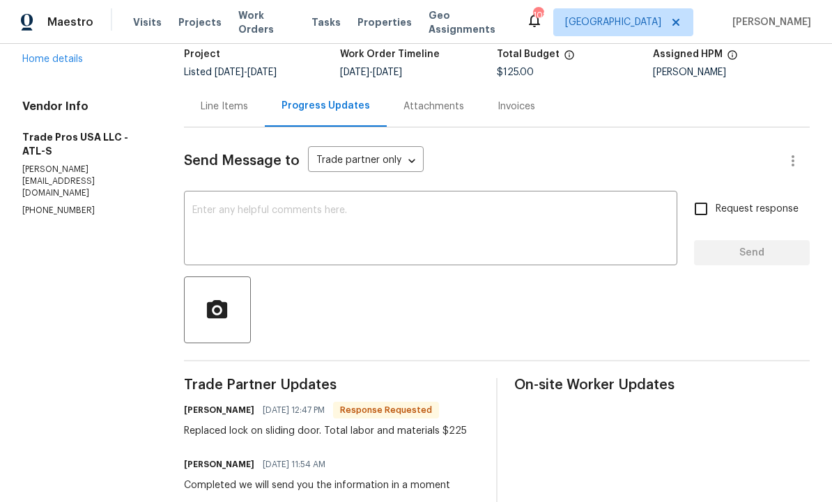
scroll to position [89, 0]
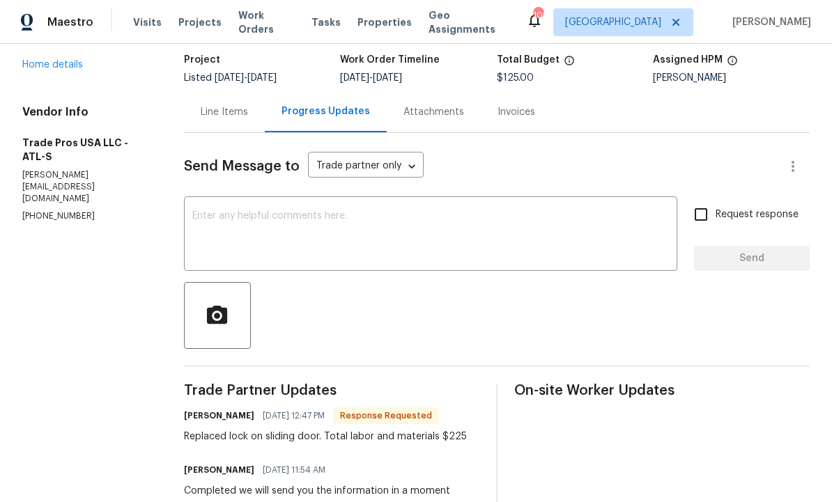
click at [228, 107] on div "Line Items" at bounding box center [224, 112] width 47 height 14
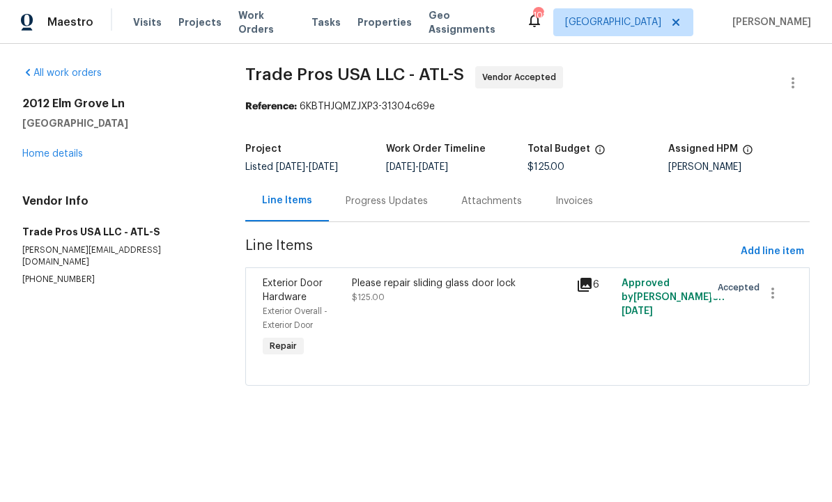
click at [428, 322] on div "Please repair sliding glass door lock $125.00" at bounding box center [460, 318] width 224 height 92
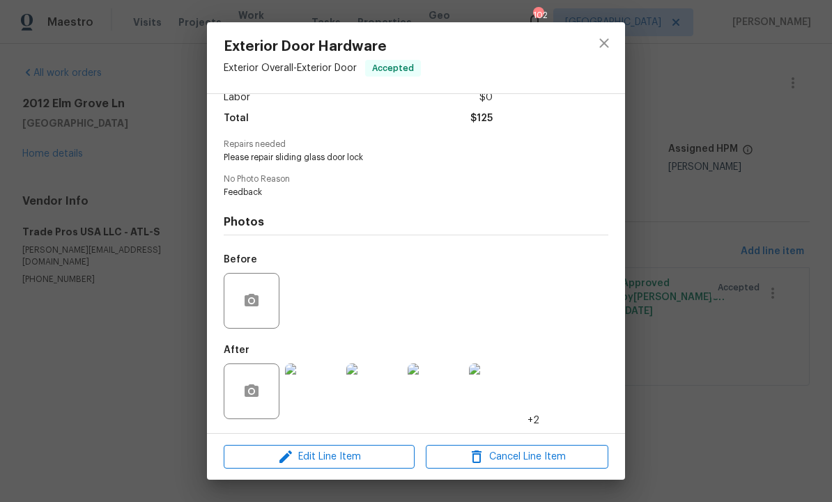
scroll to position [108, 0]
click at [311, 384] on img at bounding box center [313, 392] width 56 height 56
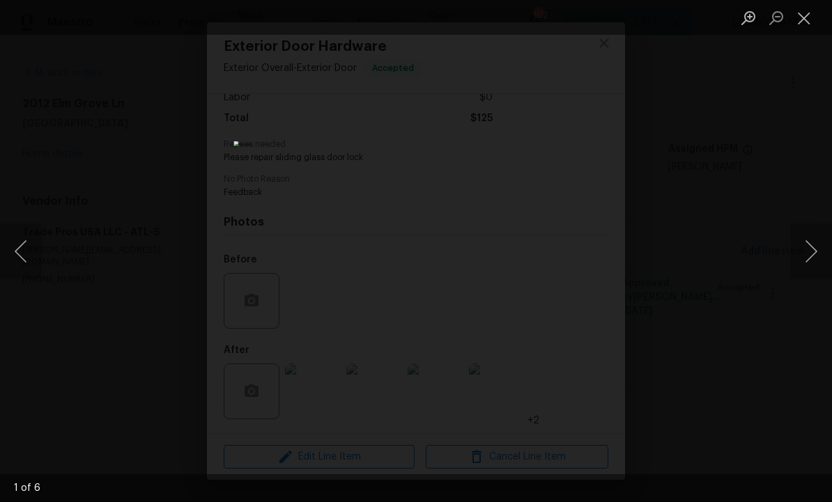
click at [805, 246] on button "Next image" at bounding box center [811, 252] width 42 height 56
click at [809, 245] on button "Next image" at bounding box center [811, 252] width 42 height 56
click at [807, 254] on button "Next image" at bounding box center [811, 252] width 42 height 56
click at [811, 249] on button "Next image" at bounding box center [811, 252] width 42 height 56
click at [812, 248] on button "Next image" at bounding box center [811, 252] width 42 height 56
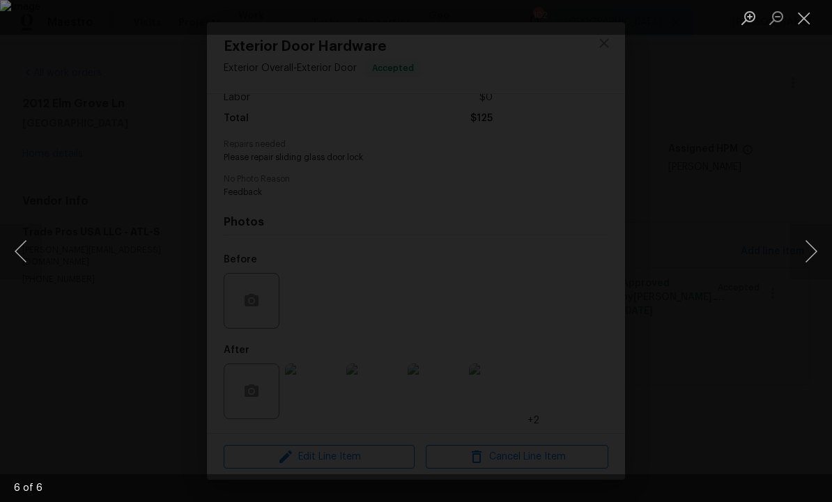
click at [809, 256] on button "Next image" at bounding box center [811, 252] width 42 height 56
click at [803, 13] on button "Close lightbox" at bounding box center [804, 18] width 28 height 24
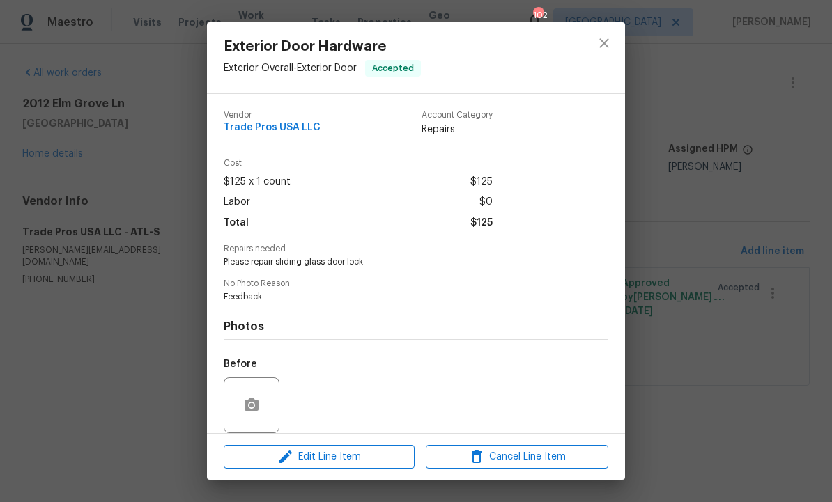
scroll to position [0, 0]
click at [606, 37] on icon "close" at bounding box center [604, 43] width 17 height 17
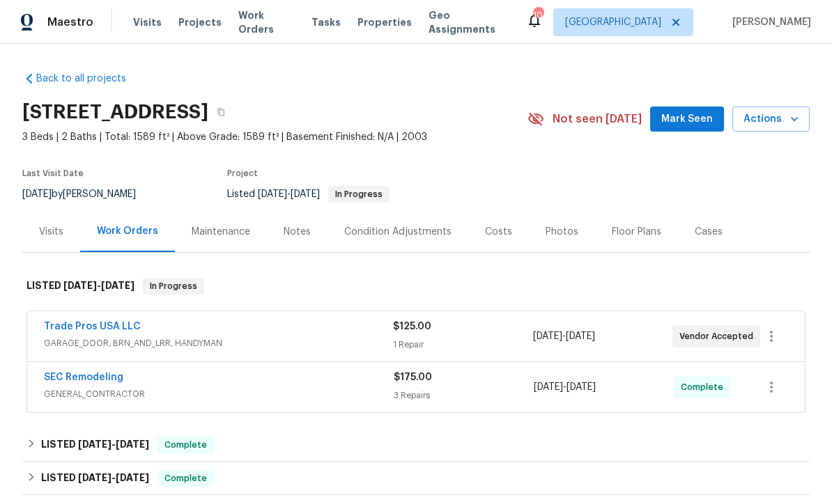
click at [113, 323] on link "Trade Pros USA LLC" at bounding box center [92, 327] width 97 height 10
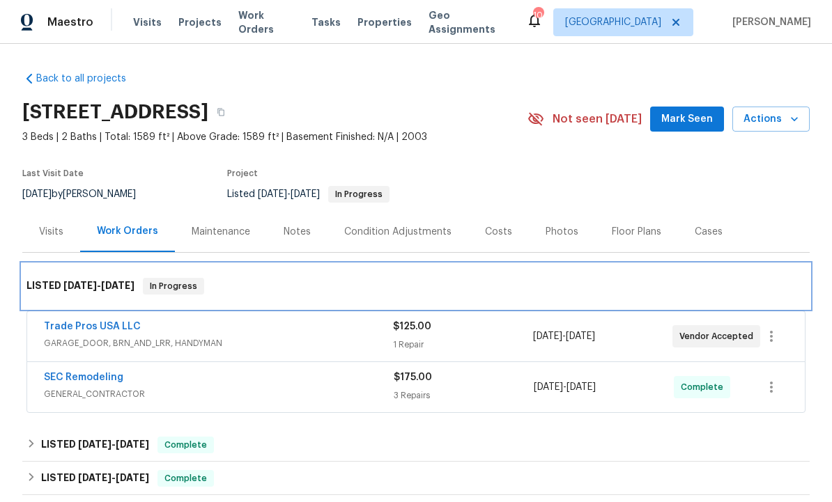
click at [96, 307] on div "LISTED [DATE] - [DATE] In Progress" at bounding box center [415, 286] width 787 height 45
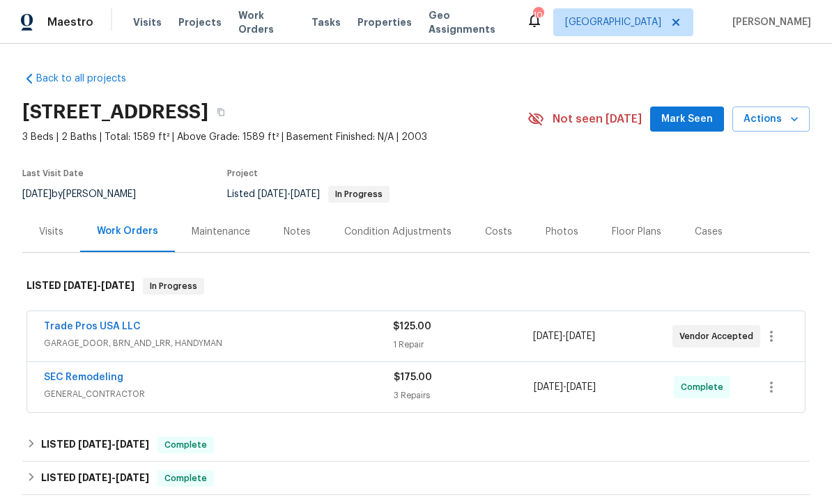
click at [107, 328] on link "Trade Pros USA LLC" at bounding box center [92, 327] width 97 height 10
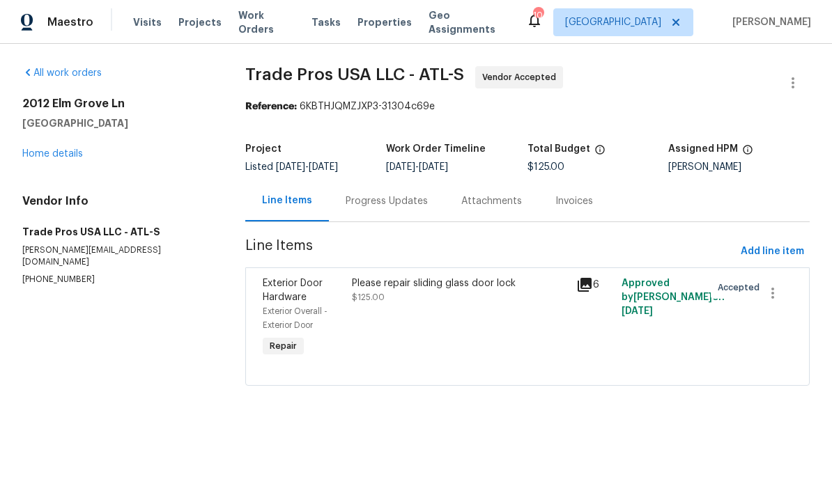
click at [429, 336] on div "Please repair sliding glass door lock $125.00" at bounding box center [460, 318] width 224 height 92
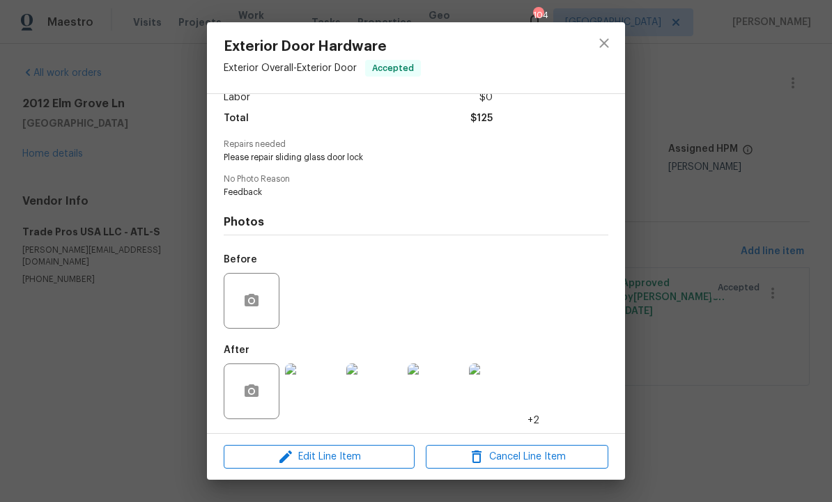
scroll to position [108, 0]
click at [348, 451] on span "Edit Line Item" at bounding box center [319, 457] width 183 height 17
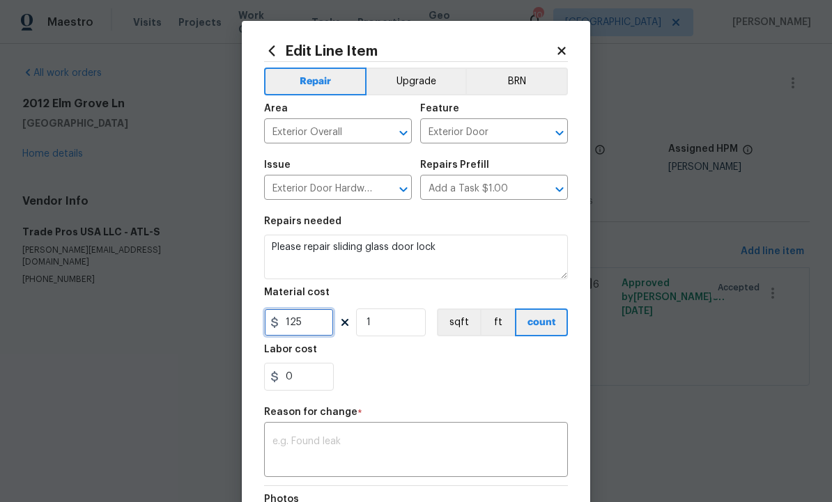
click at [316, 328] on input "125" at bounding box center [299, 323] width 70 height 28
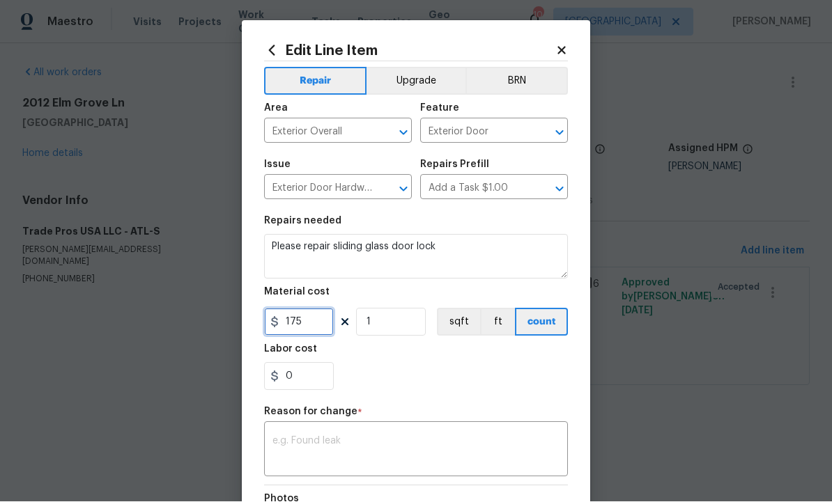
type input "175"
click at [342, 444] on textarea at bounding box center [415, 451] width 287 height 29
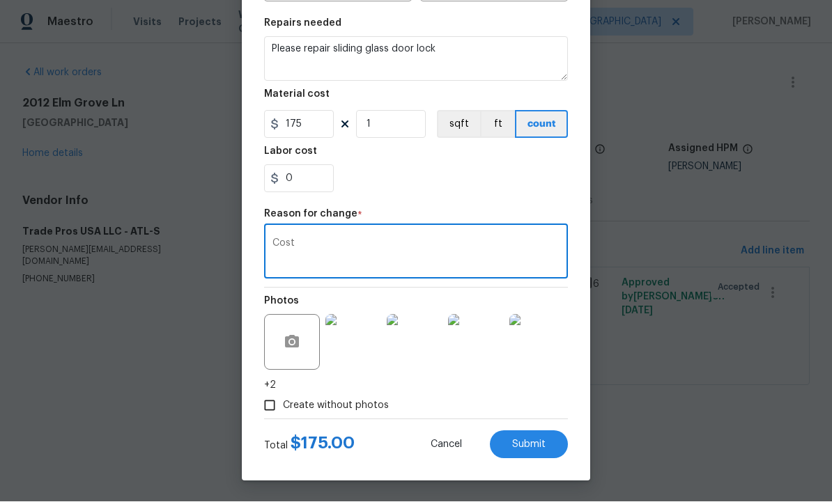
scroll to position [201, 0]
type textarea "Cost"
click at [522, 442] on span "Submit" at bounding box center [528, 445] width 33 height 10
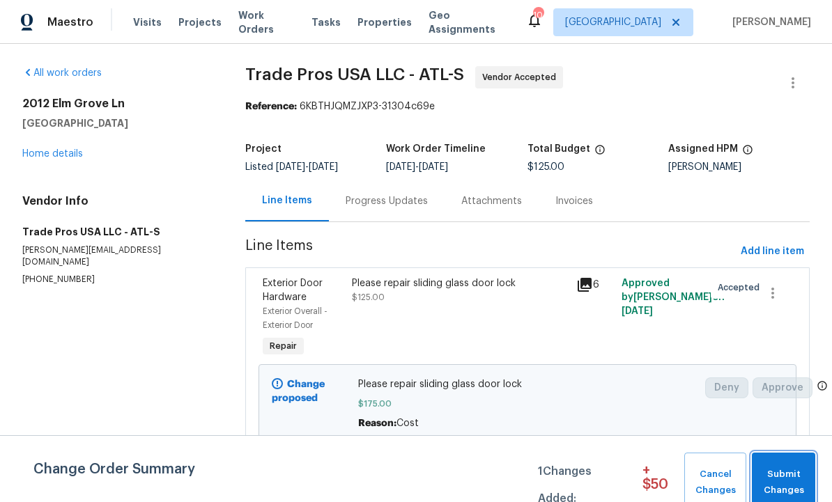
click at [782, 468] on span "Submit Changes" at bounding box center [783, 483] width 49 height 32
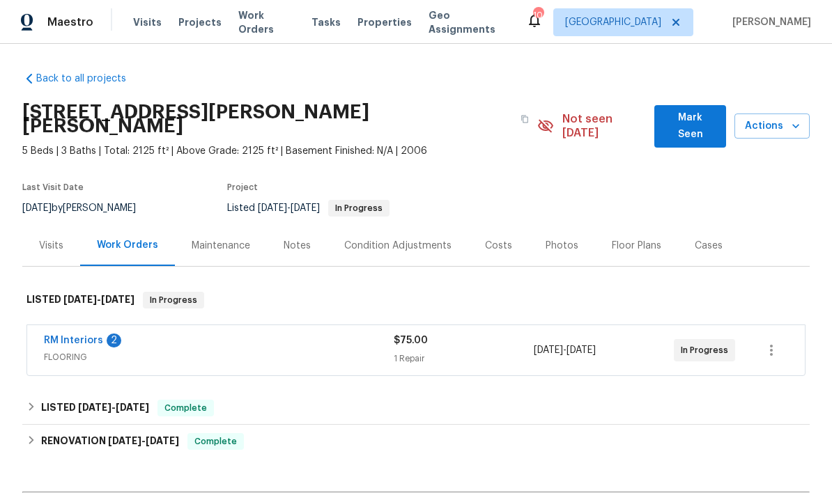
click at [80, 336] on link "RM Interiors" at bounding box center [73, 341] width 59 height 10
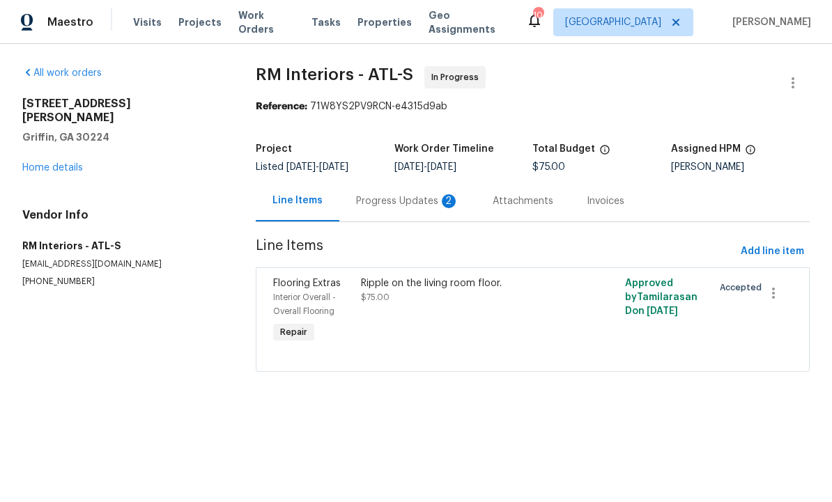
click at [399, 204] on div "Progress Updates 2" at bounding box center [407, 201] width 103 height 14
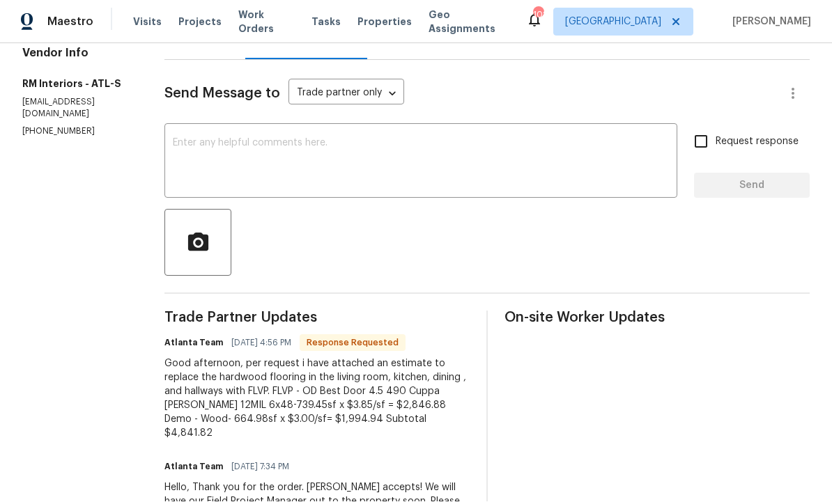
scroll to position [47, 0]
click at [306, 139] on textarea at bounding box center [421, 163] width 496 height 49
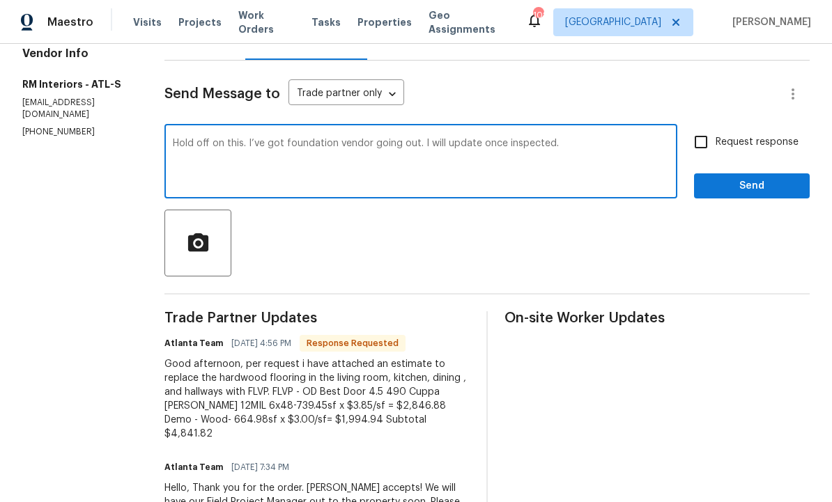
type textarea "Hold off on this. I’ve got foundation vendor going out. I will update once insp…"
click at [711, 127] on input "Request response" at bounding box center [700, 141] width 29 height 29
checkbox input "true"
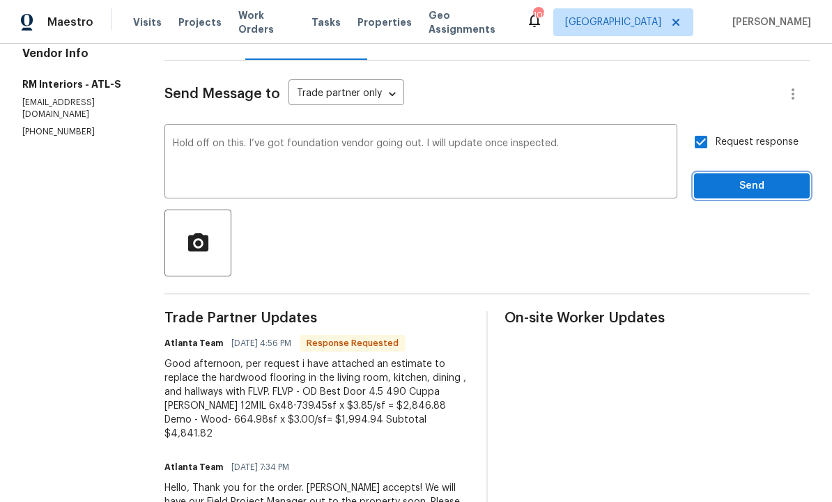
click at [745, 178] on span "Send" at bounding box center [751, 186] width 93 height 17
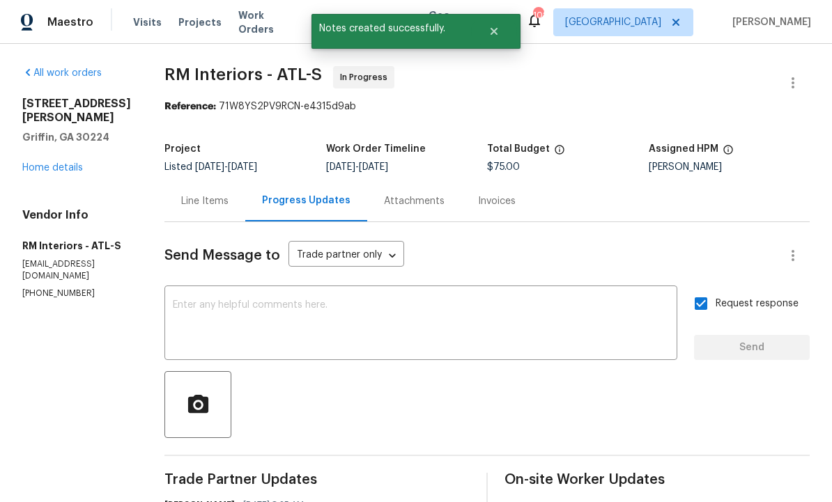
scroll to position [0, 0]
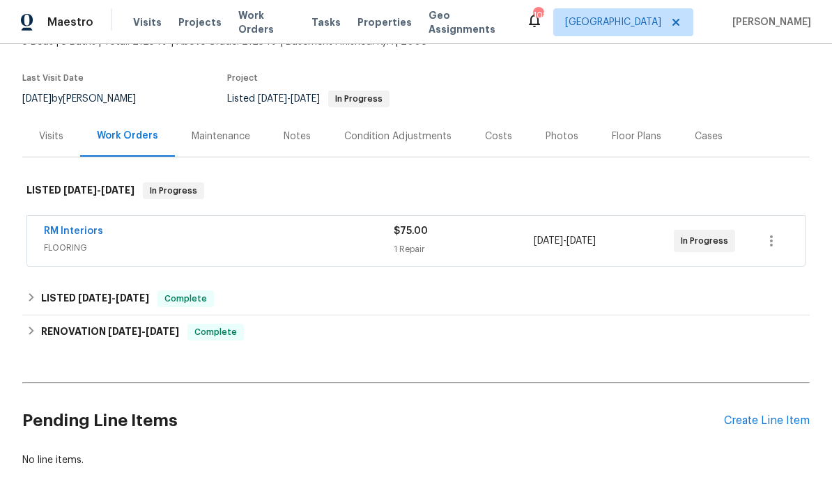
scroll to position [108, 0]
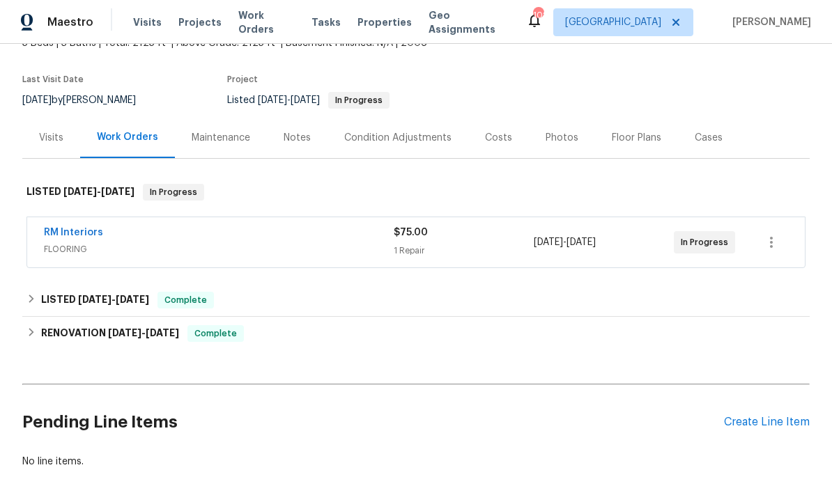
click at [747, 416] on div "Create Line Item" at bounding box center [767, 422] width 86 height 13
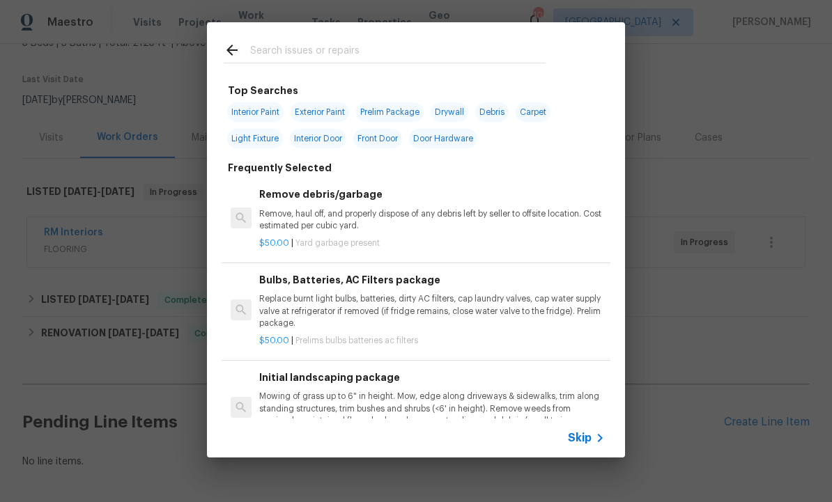
click at [298, 38] on div at bounding box center [384, 49] width 355 height 55
click at [290, 47] on input "text" at bounding box center [397, 52] width 295 height 21
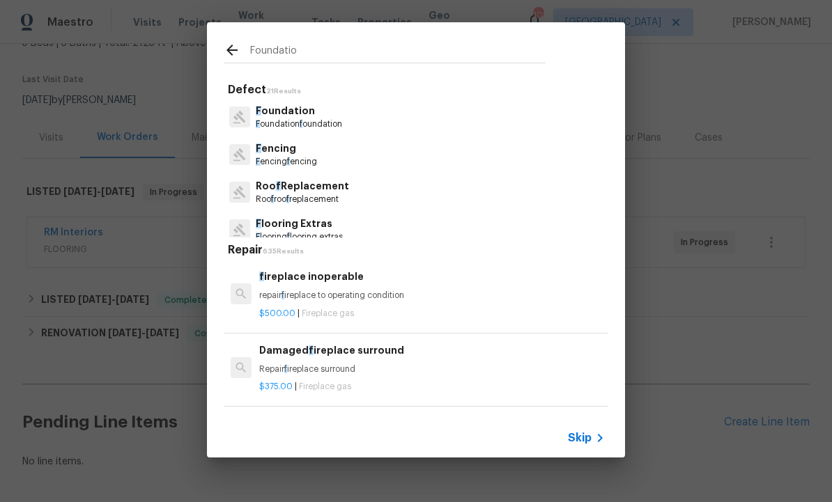
type input "Foundation"
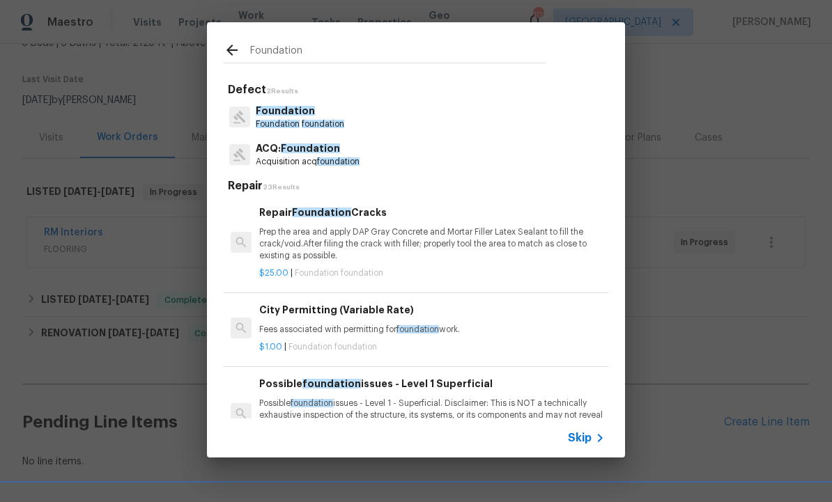
click at [305, 122] on span "foundation" at bounding box center [323, 124] width 42 height 8
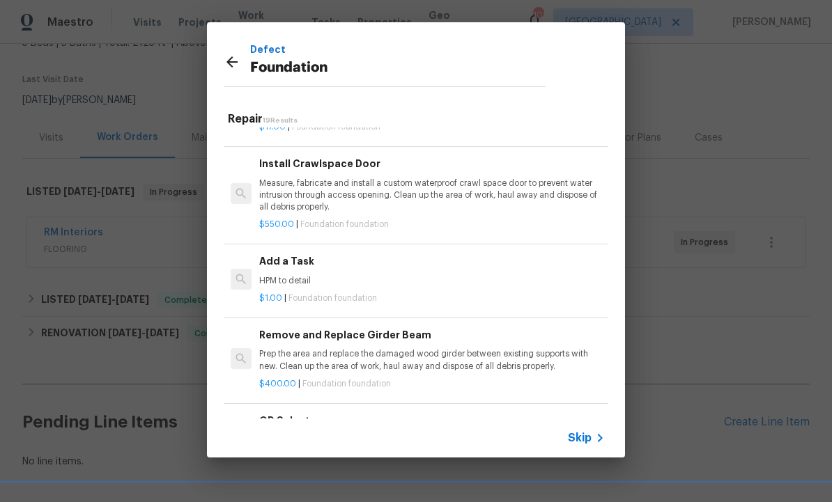
scroll to position [628, 0]
click at [317, 266] on div "Add a Task HPM to detail" at bounding box center [432, 271] width 346 height 33
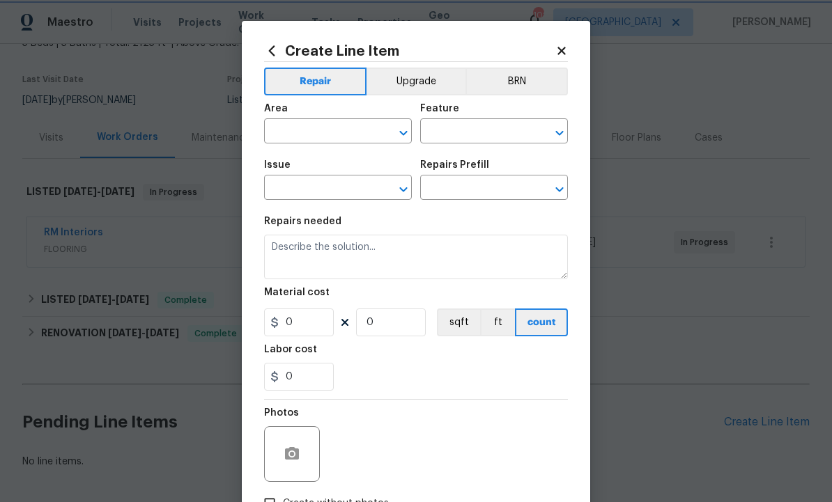
type input "Foundation"
type input "Add a Task $1.00"
type textarea "HPM to detail"
type input "1"
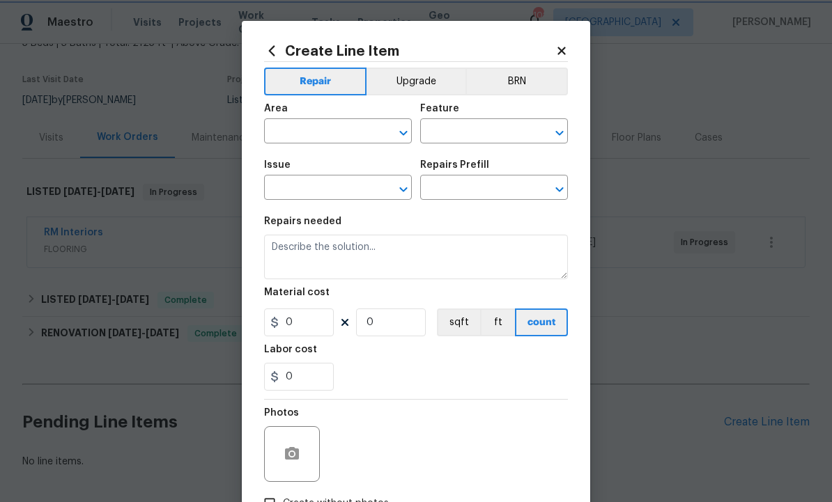
type input "1"
click at [330, 130] on input "text" at bounding box center [318, 133] width 109 height 22
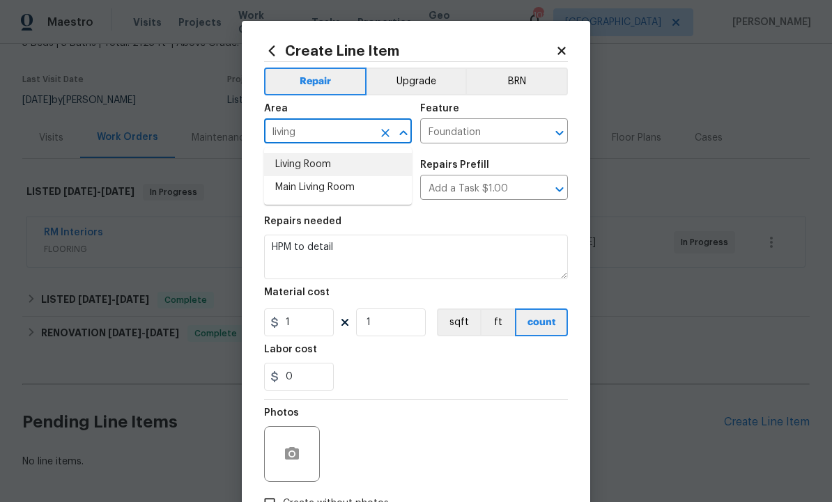
click at [320, 160] on li "Living Room" at bounding box center [338, 164] width 148 height 23
type input "Living Room"
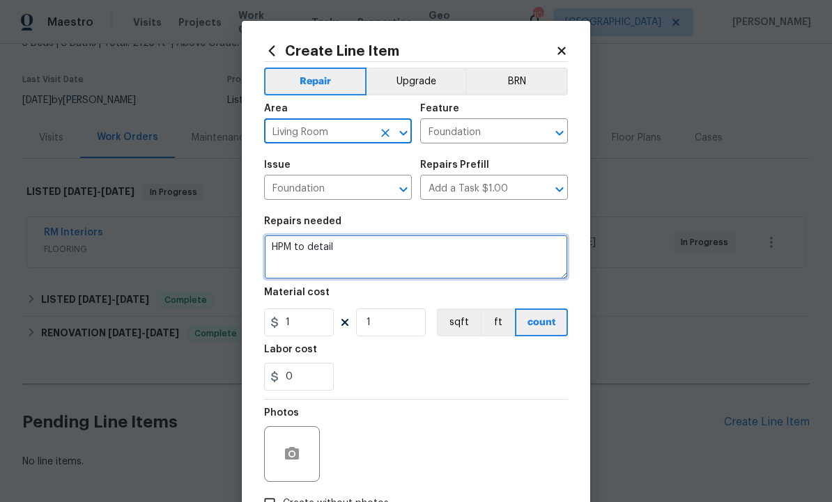
click at [364, 251] on textarea "HPM to detail" at bounding box center [416, 257] width 304 height 45
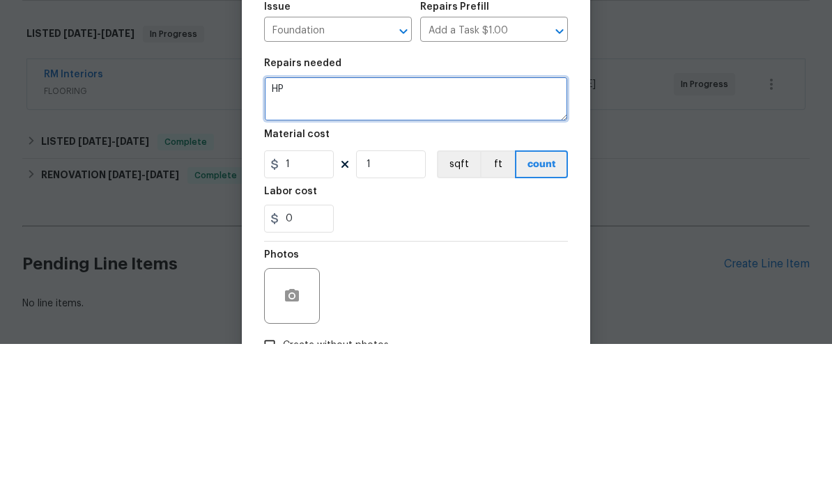
type textarea "H"
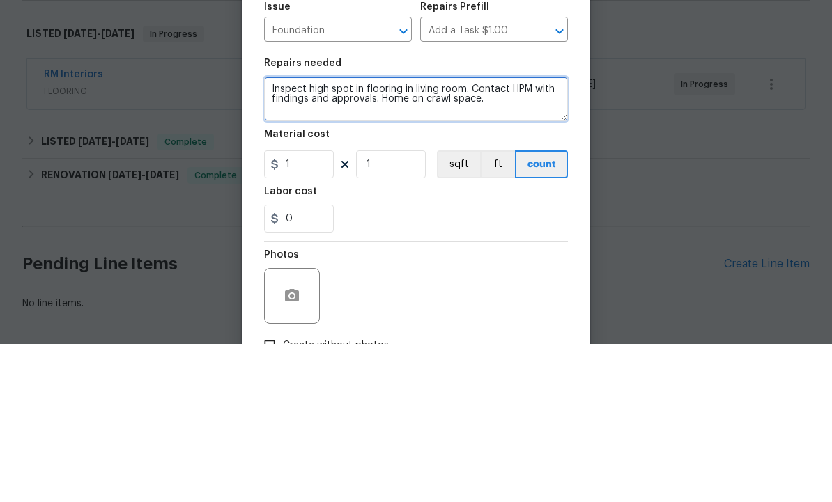
type textarea "Inspect high spot in flooring in living room. Contact HPM with findings and app…"
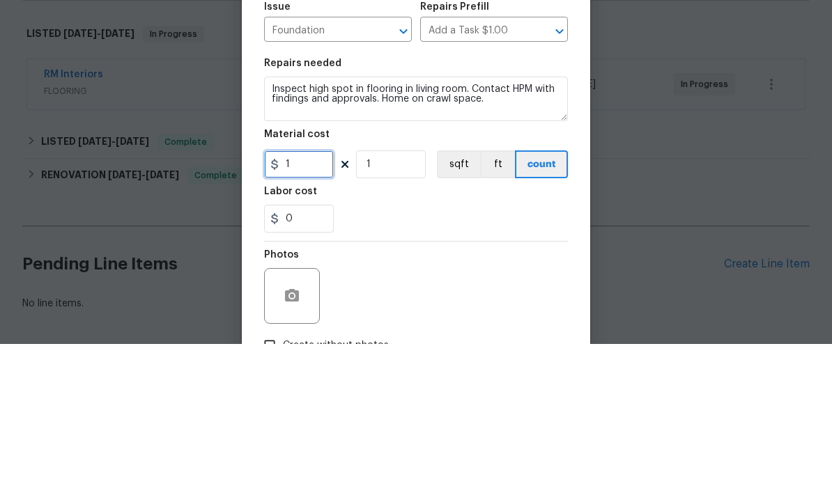
click at [309, 309] on input "1" at bounding box center [299, 323] width 70 height 28
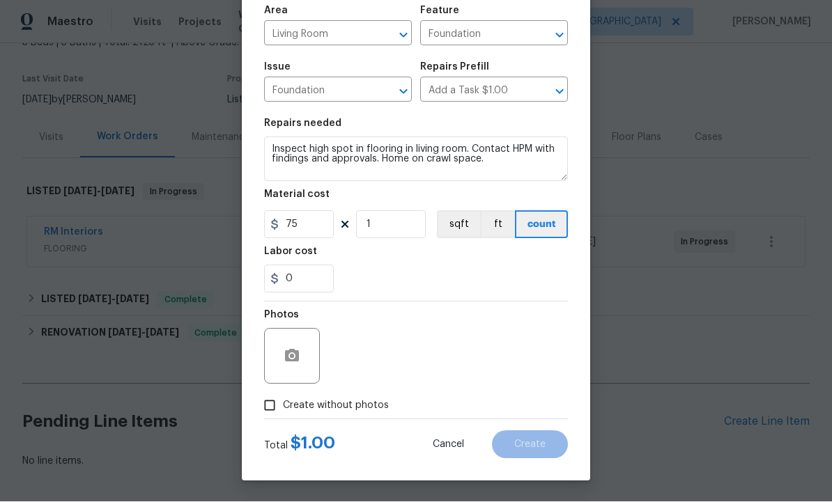
scroll to position [100, 0]
type input "75"
click at [295, 357] on icon "button" at bounding box center [292, 356] width 17 height 17
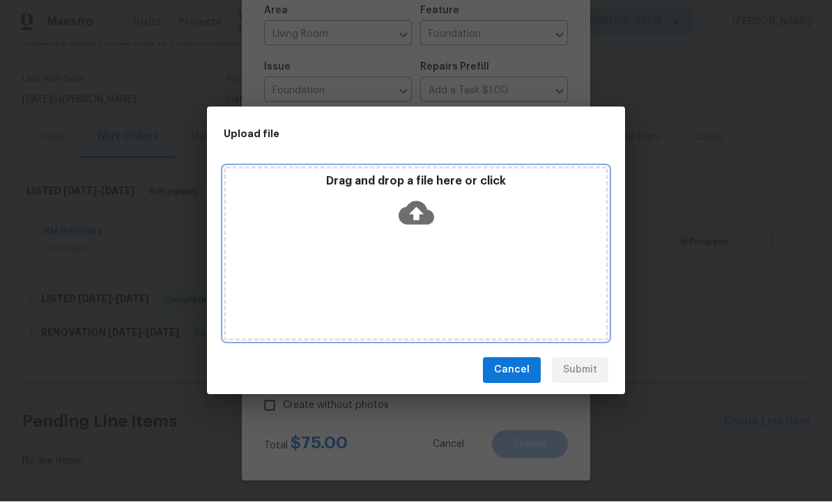
click at [422, 212] on icon at bounding box center [416, 213] width 36 height 24
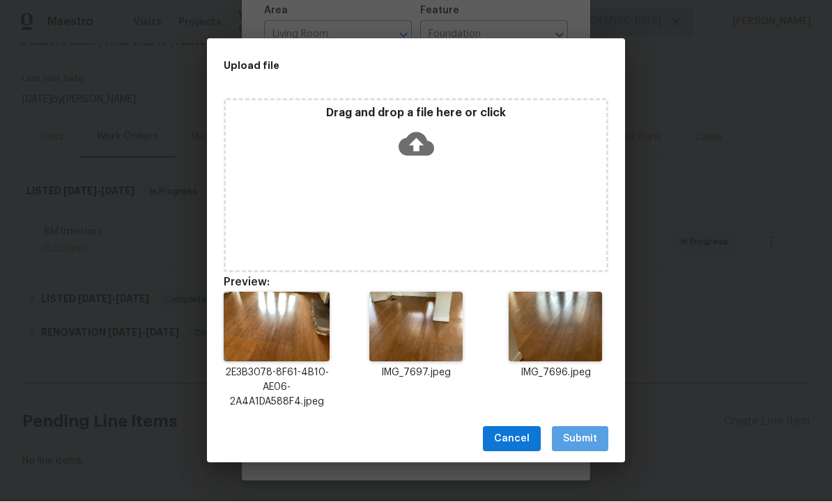
click at [578, 437] on span "Submit" at bounding box center [580, 439] width 34 height 17
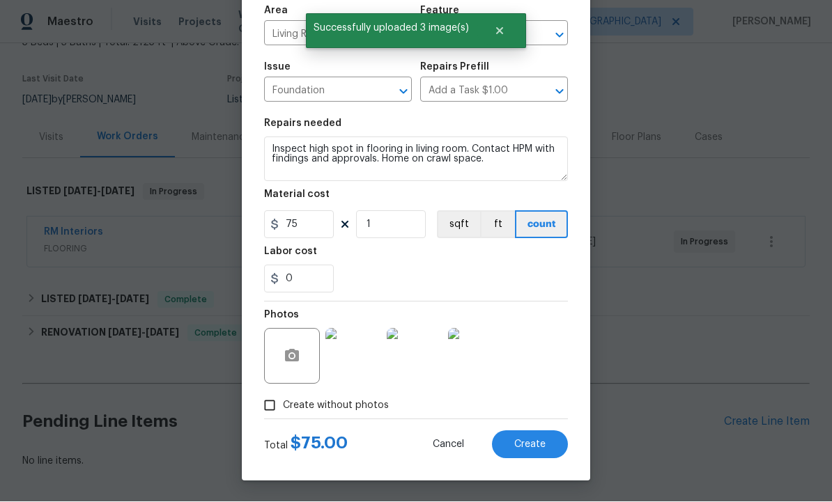
click at [521, 440] on span "Create" at bounding box center [529, 445] width 31 height 10
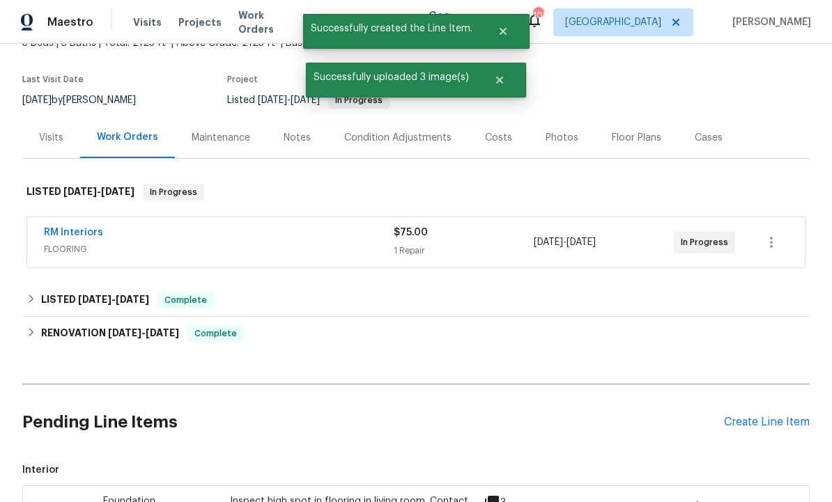
click at [56, 495] on input "checkbox" at bounding box center [63, 509] width 40 height 29
checkbox input "true"
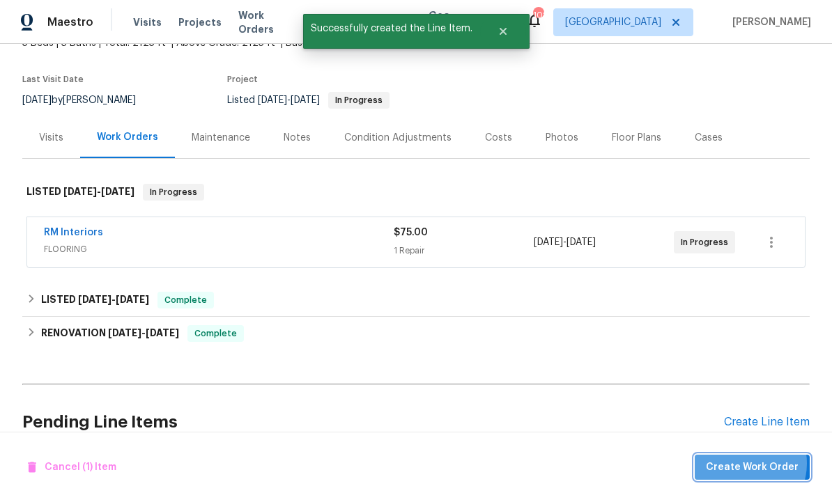
click at [749, 464] on span "Create Work Order" at bounding box center [752, 467] width 93 height 17
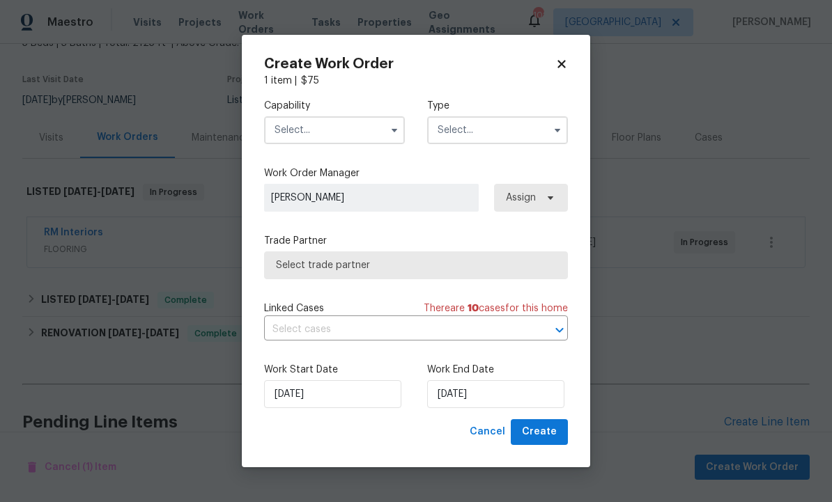
click at [330, 124] on input "text" at bounding box center [334, 130] width 141 height 28
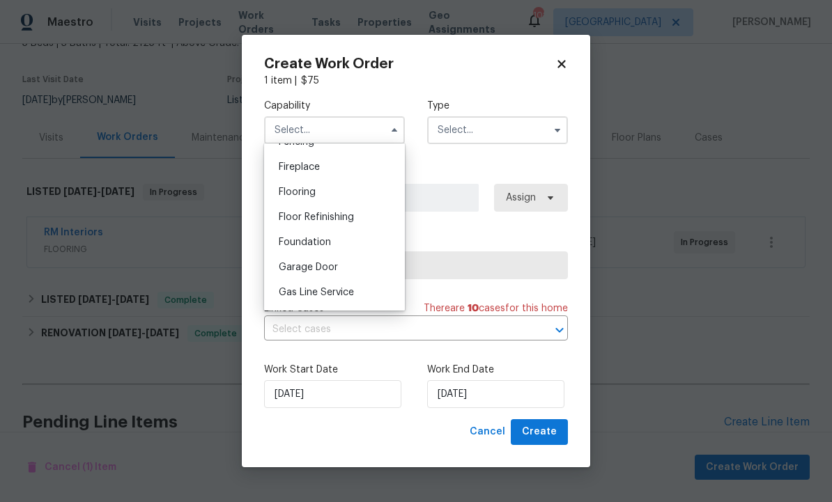
scroll to position [501, 0]
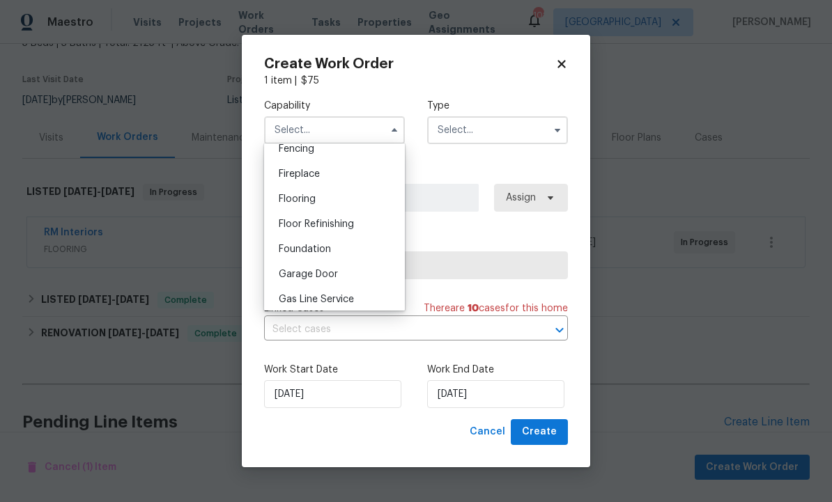
click at [330, 240] on div "Foundation" at bounding box center [335, 249] width 134 height 25
type input "Foundation"
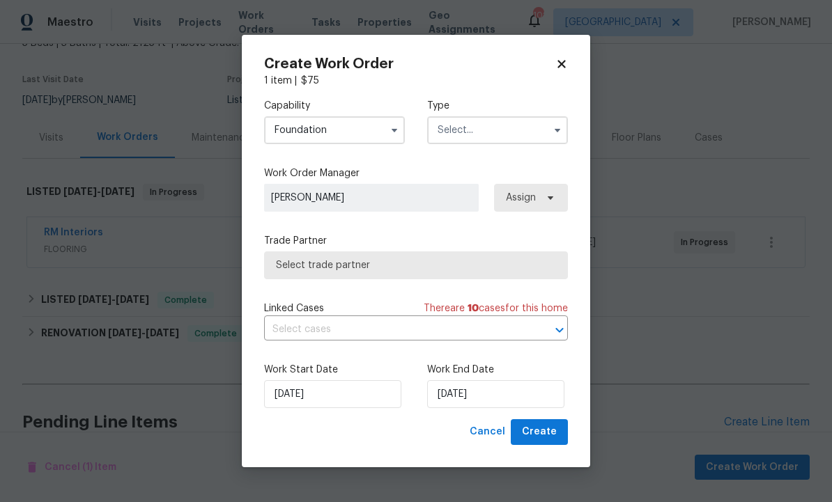
click at [488, 133] on input "text" at bounding box center [497, 130] width 141 height 28
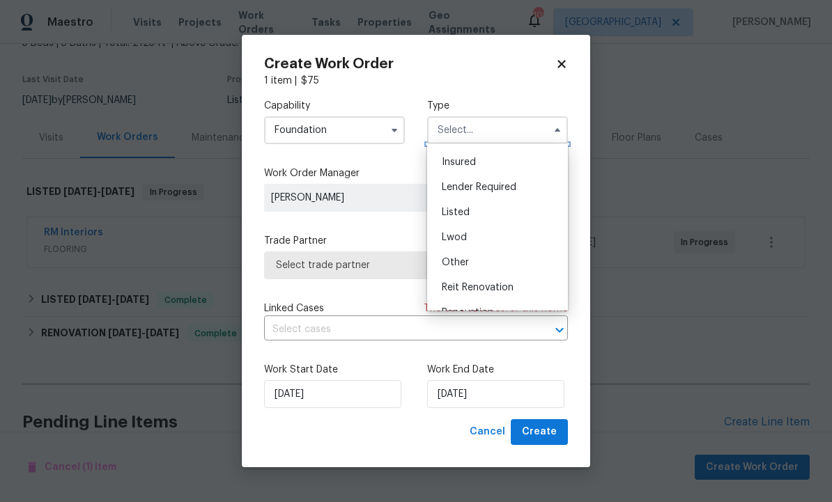
scroll to position [65, 0]
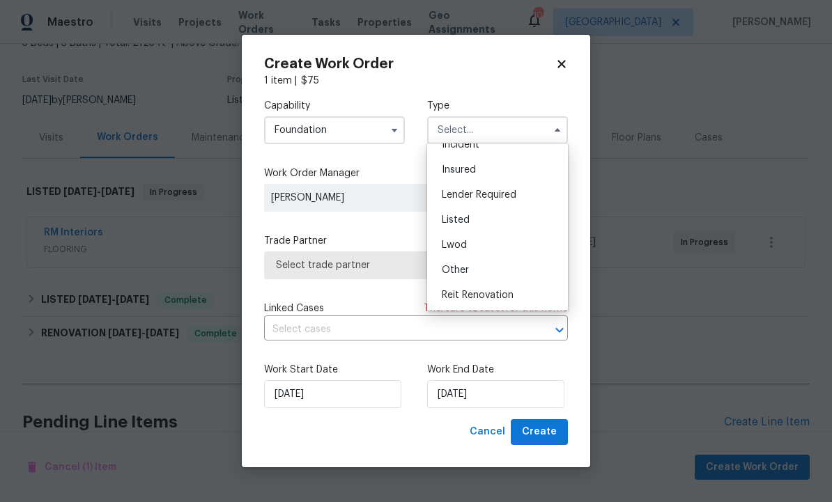
click at [485, 217] on div "Listed" at bounding box center [498, 220] width 134 height 25
type input "Listed"
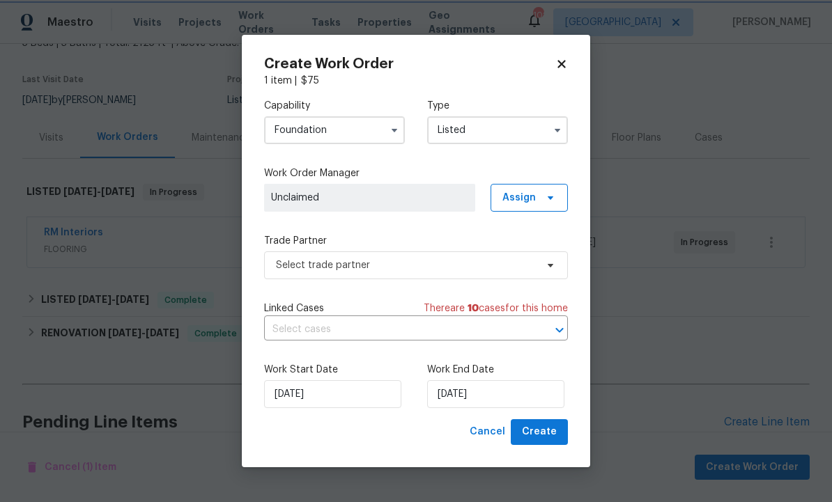
scroll to position [0, 0]
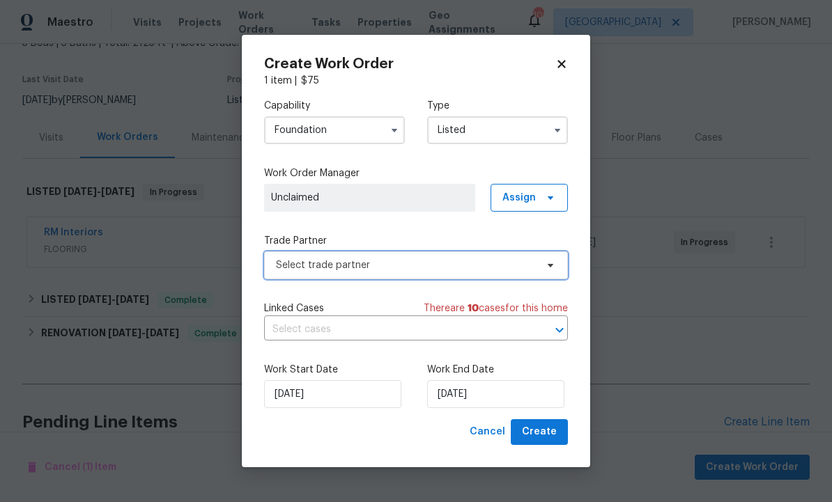
click at [504, 265] on span "Select trade partner" at bounding box center [406, 265] width 260 height 14
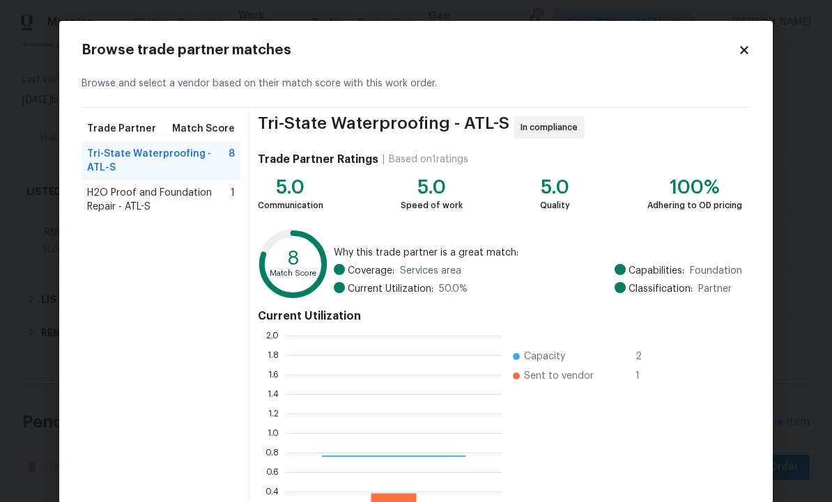
scroll to position [195, 216]
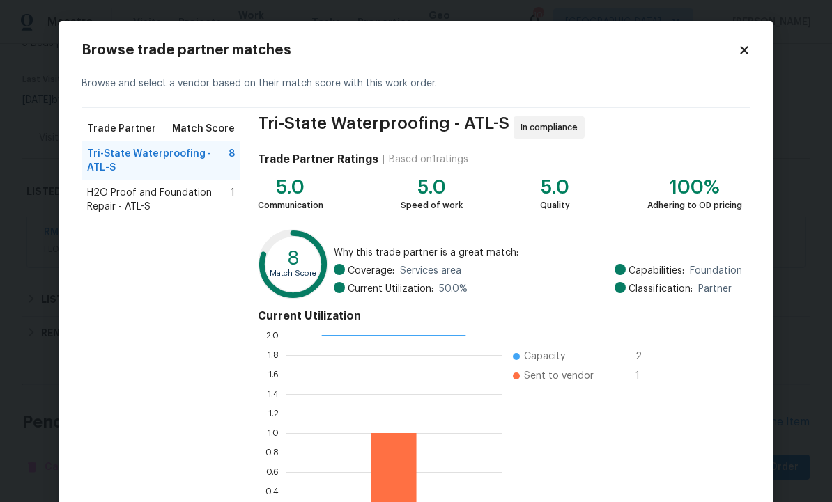
click at [163, 194] on span "H2O Proof and Foundation Repair - ATL-S" at bounding box center [159, 200] width 144 height 28
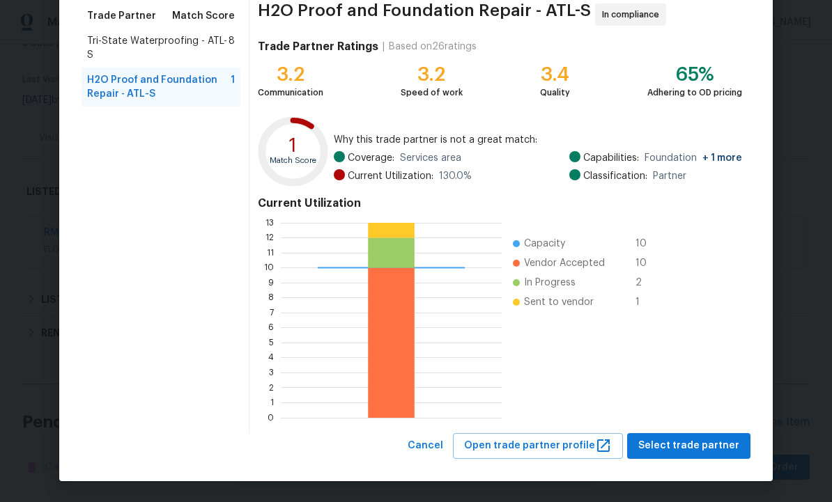
scroll to position [112, 0]
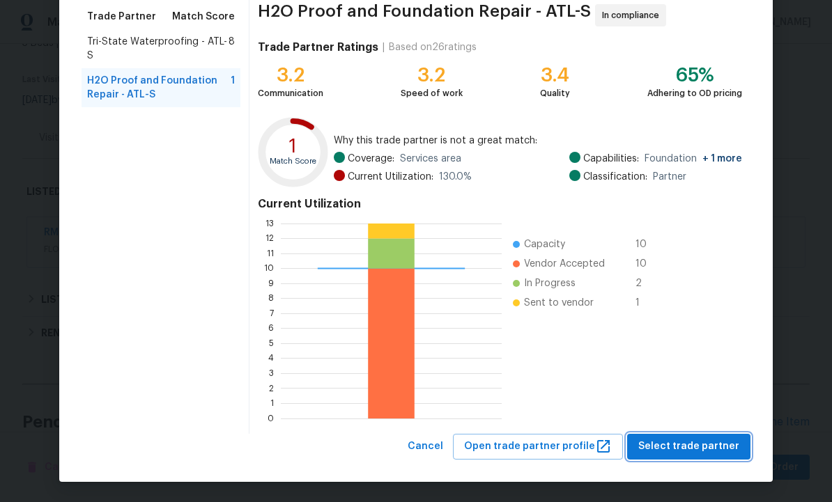
click at [679, 449] on span "Select trade partner" at bounding box center [688, 446] width 101 height 17
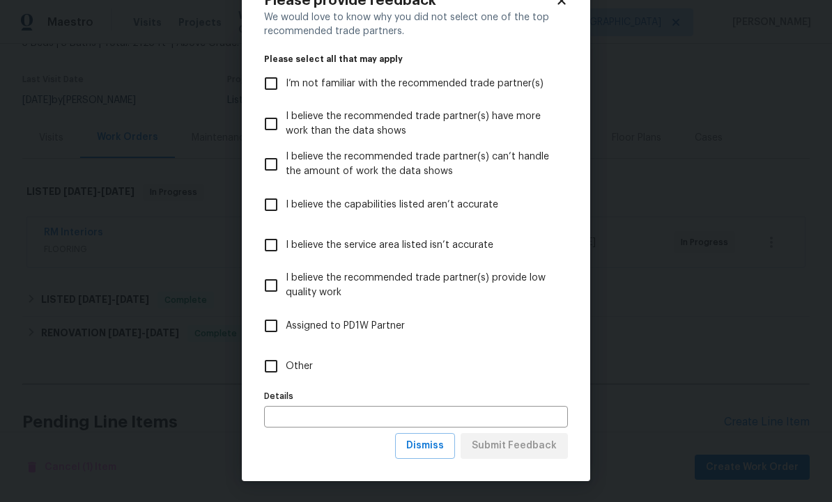
scroll to position [50, 0]
click at [427, 444] on span "Dismiss" at bounding box center [425, 445] width 38 height 17
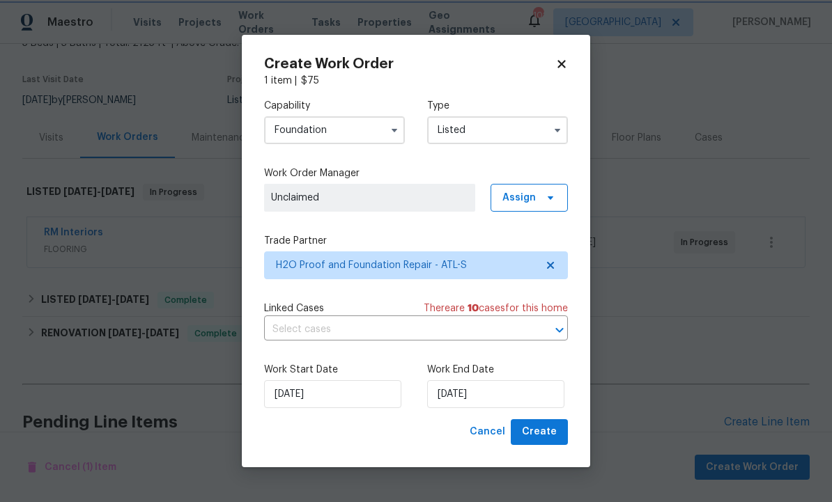
scroll to position [0, 0]
click at [508, 394] on input "[DATE]" at bounding box center [495, 394] width 137 height 28
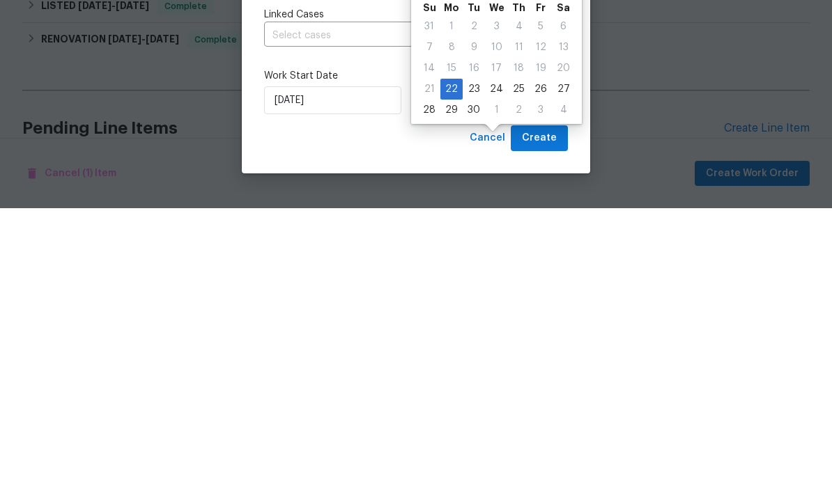
click at [536, 373] on div "26" at bounding box center [540, 383] width 22 height 20
type input "[DATE]"
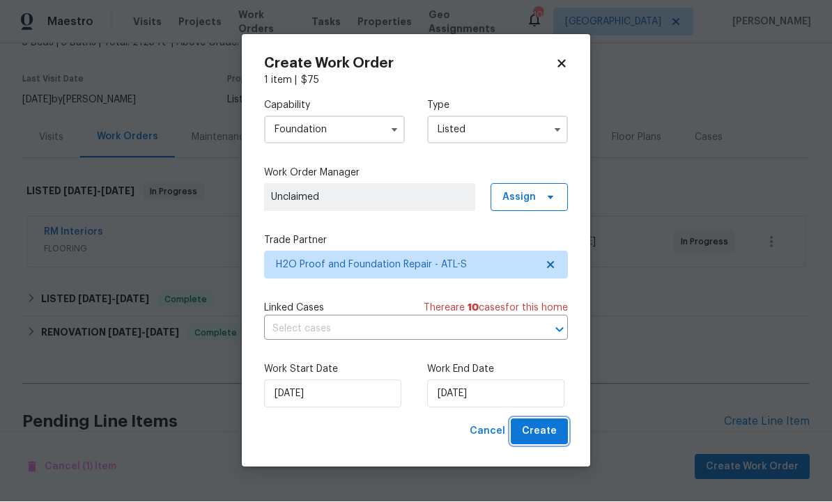
click at [536, 425] on span "Create" at bounding box center [539, 432] width 35 height 17
checkbox input "false"
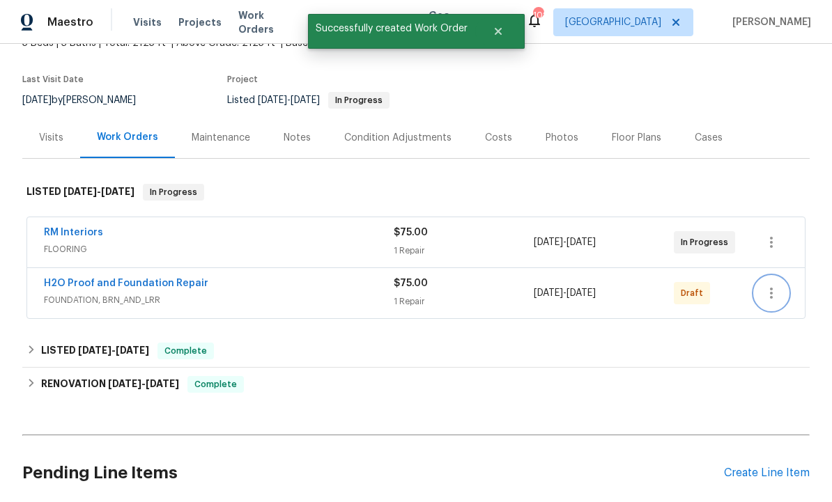
click at [770, 285] on icon "button" at bounding box center [771, 293] width 17 height 17
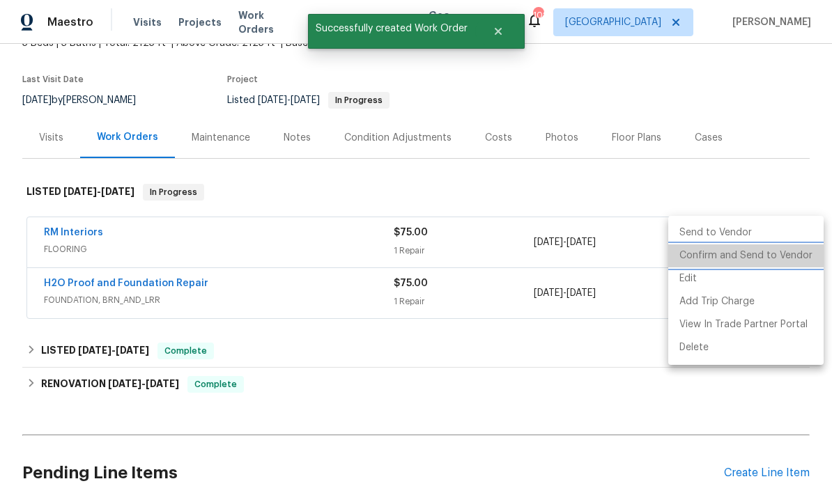
click at [750, 255] on li "Confirm and Send to Vendor" at bounding box center [745, 256] width 155 height 23
